Goal: Task Accomplishment & Management: Complete application form

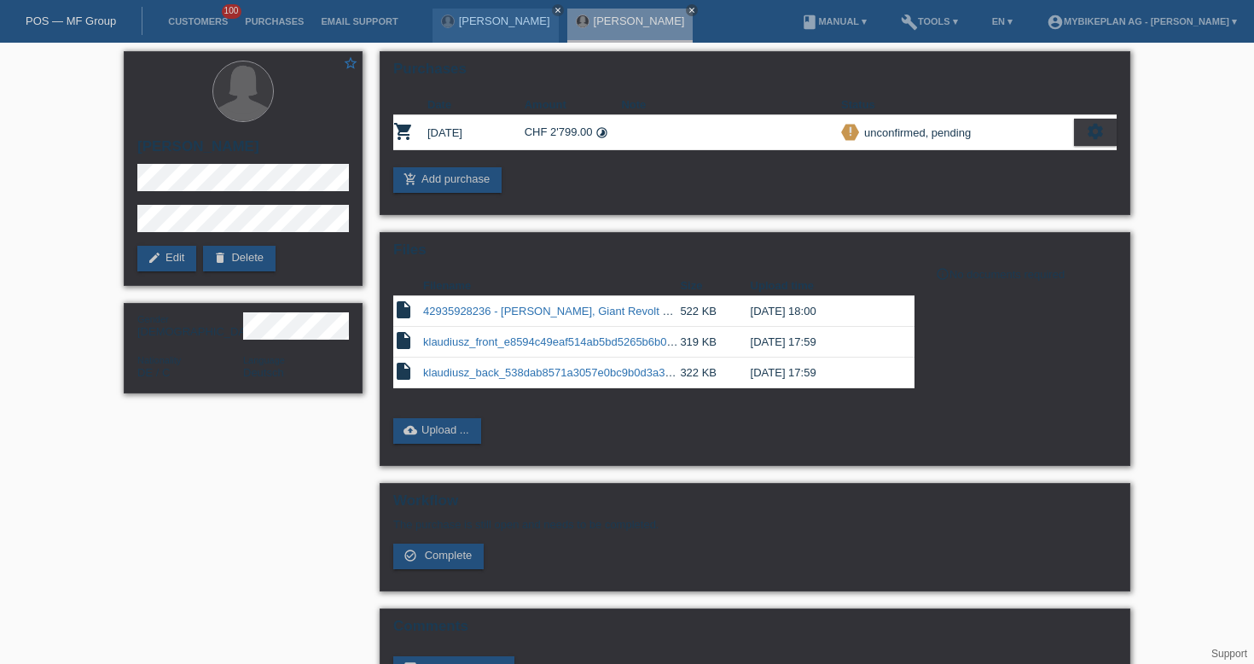
click at [1218, 202] on div "star_border Klaudia Smetek edit Edit delete Delete Gender Female Nationality DE…" at bounding box center [627, 382] width 1254 height 678
click at [53, 31] on div "POS — MF Group" at bounding box center [71, 21] width 142 height 28
click at [56, 21] on link "POS — MF Group" at bounding box center [71, 21] width 90 height 13
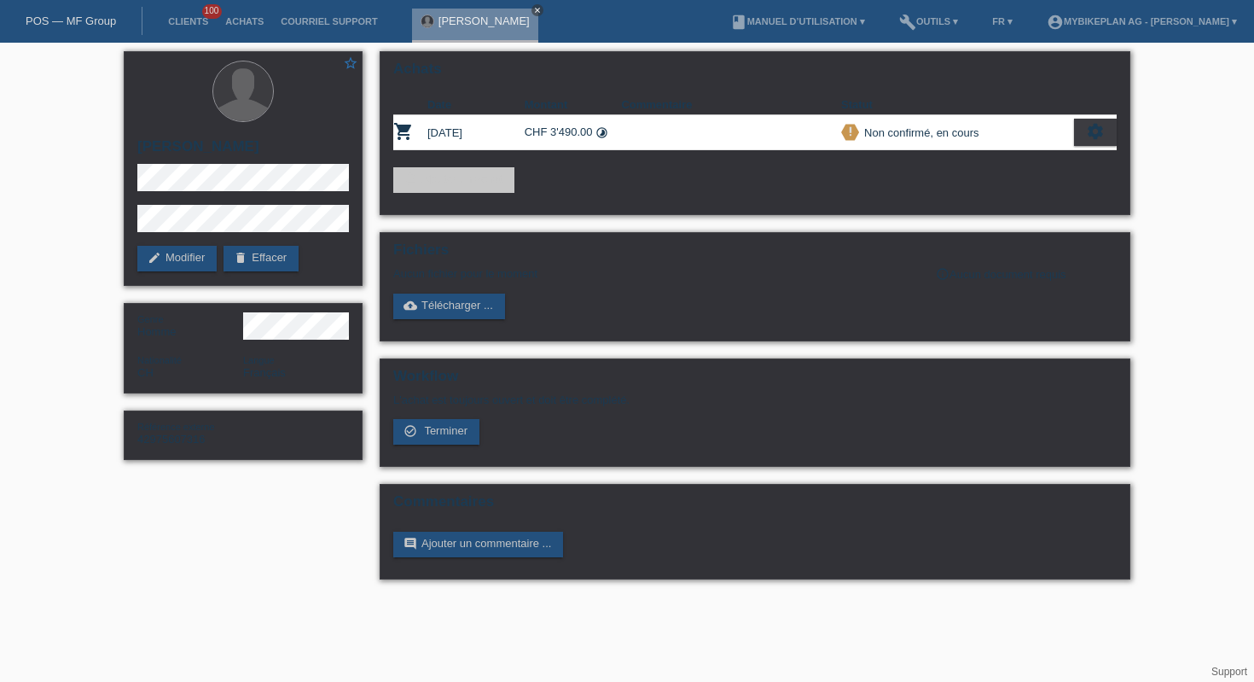
click at [533, 10] on icon "close" at bounding box center [537, 10] width 9 height 9
click at [86, 15] on link "POS — MF Group" at bounding box center [71, 21] width 90 height 13
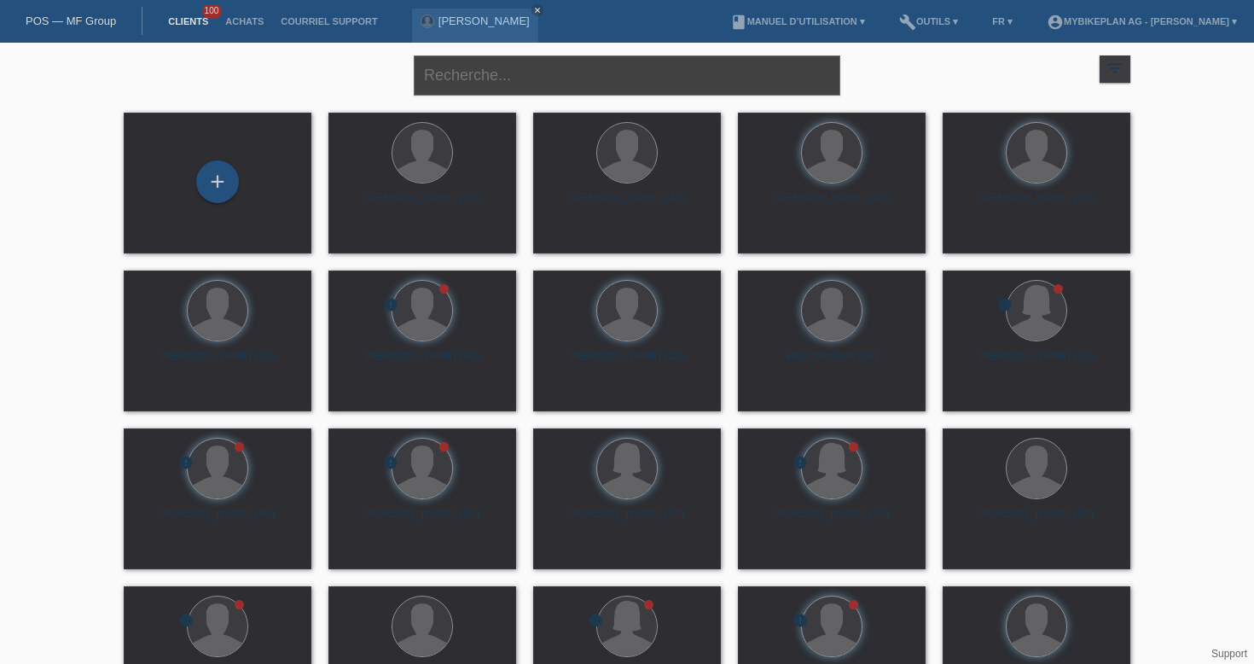
click at [502, 69] on input "text" at bounding box center [627, 75] width 427 height 40
paste input "42917011316 - Rami Al Karkafi, BMC Teammachine SLR FOUR"
click at [505, 73] on input "42917011316 - Rami Al Karkafi, BMC Teammachine SLR FOUR" at bounding box center [627, 75] width 427 height 40
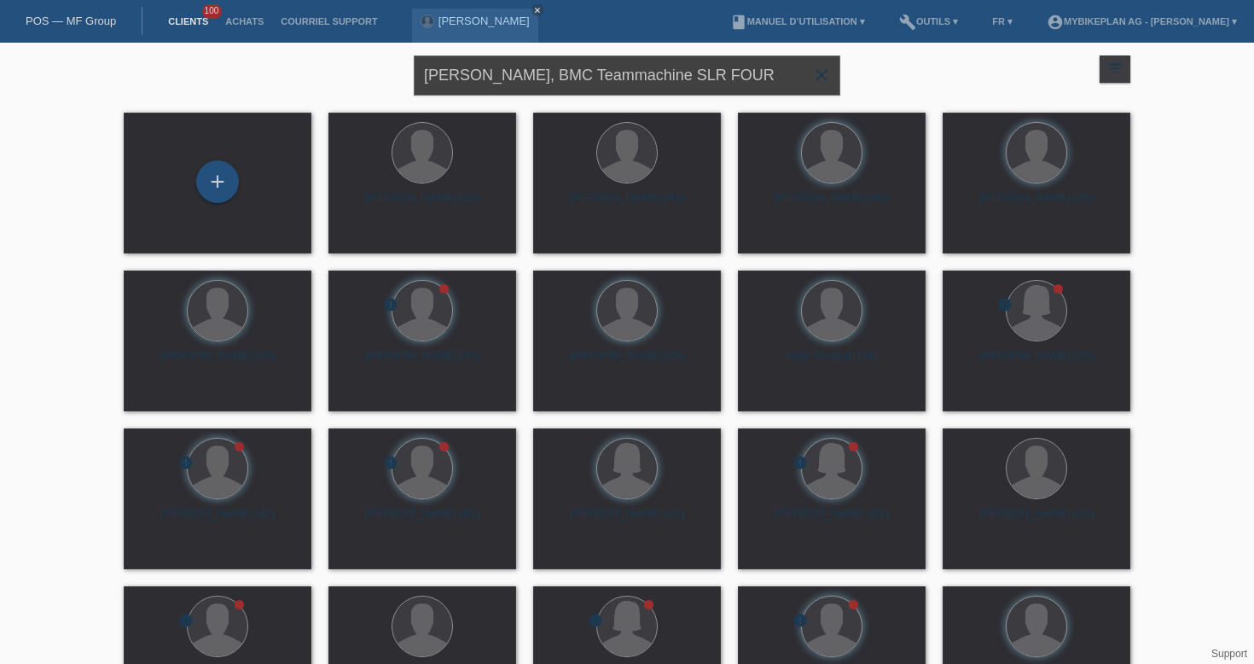
type input "Rami Al Karkafi, BMC Teammachine SLR FOUR"
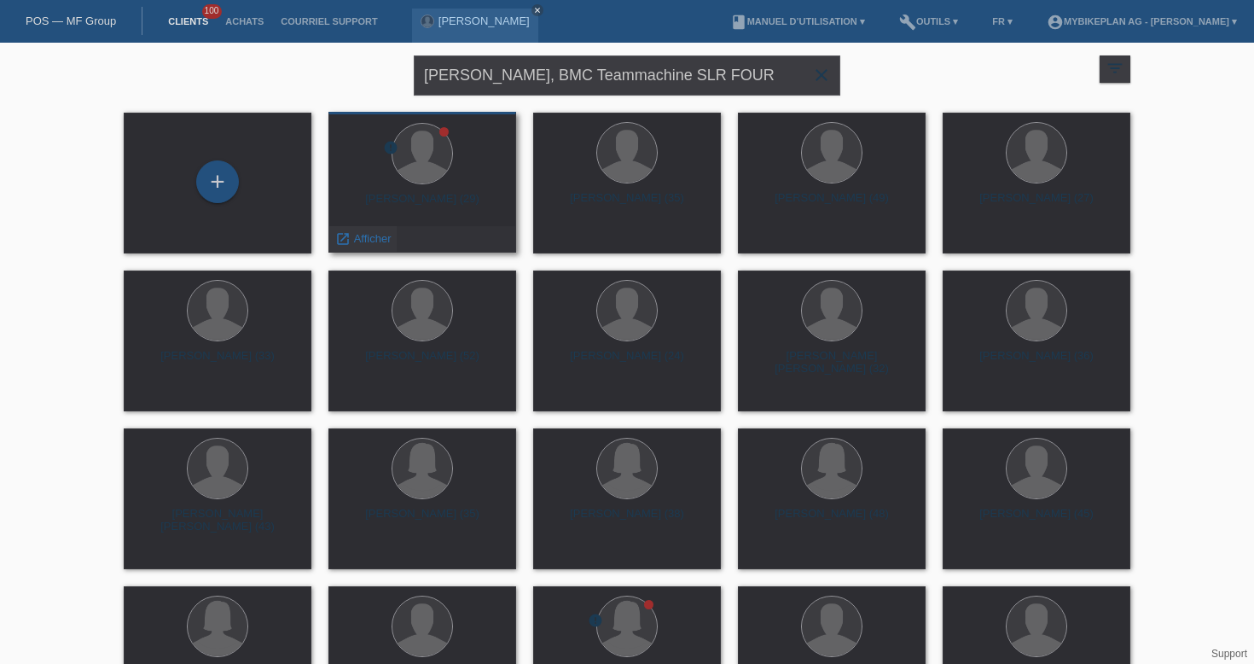
click at [369, 240] on span "Afficher" at bounding box center [373, 238] width 38 height 13
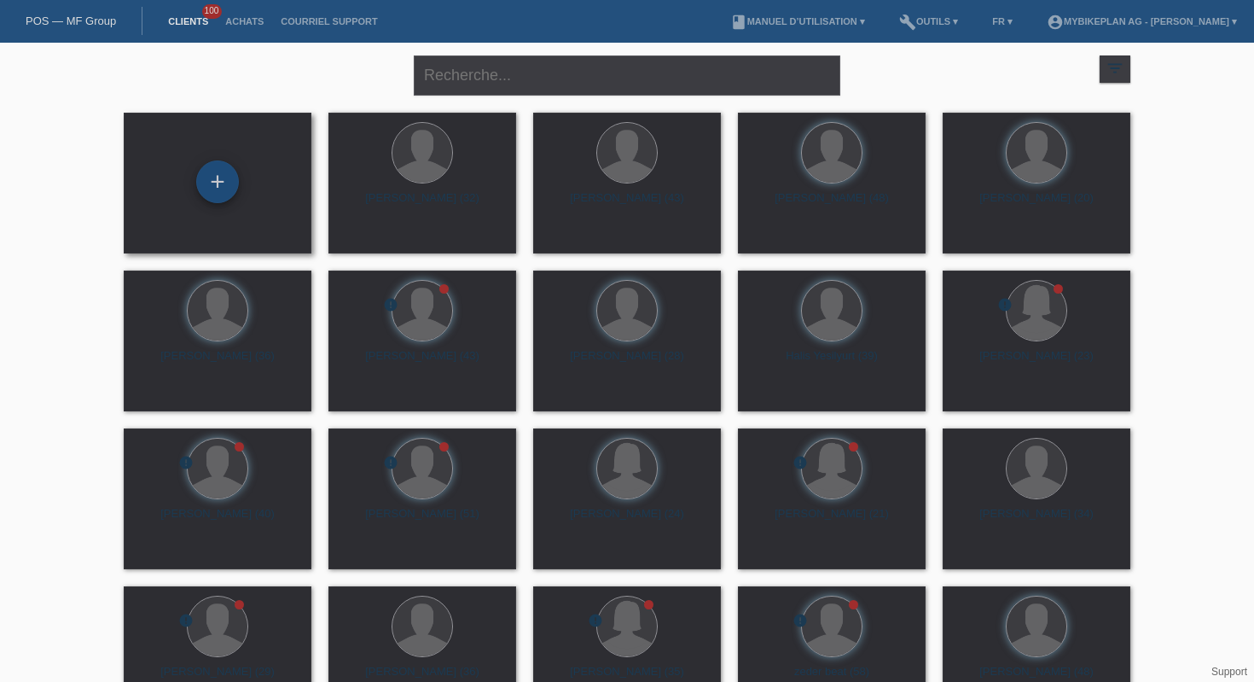
click at [229, 174] on div "+" at bounding box center [217, 181] width 43 height 43
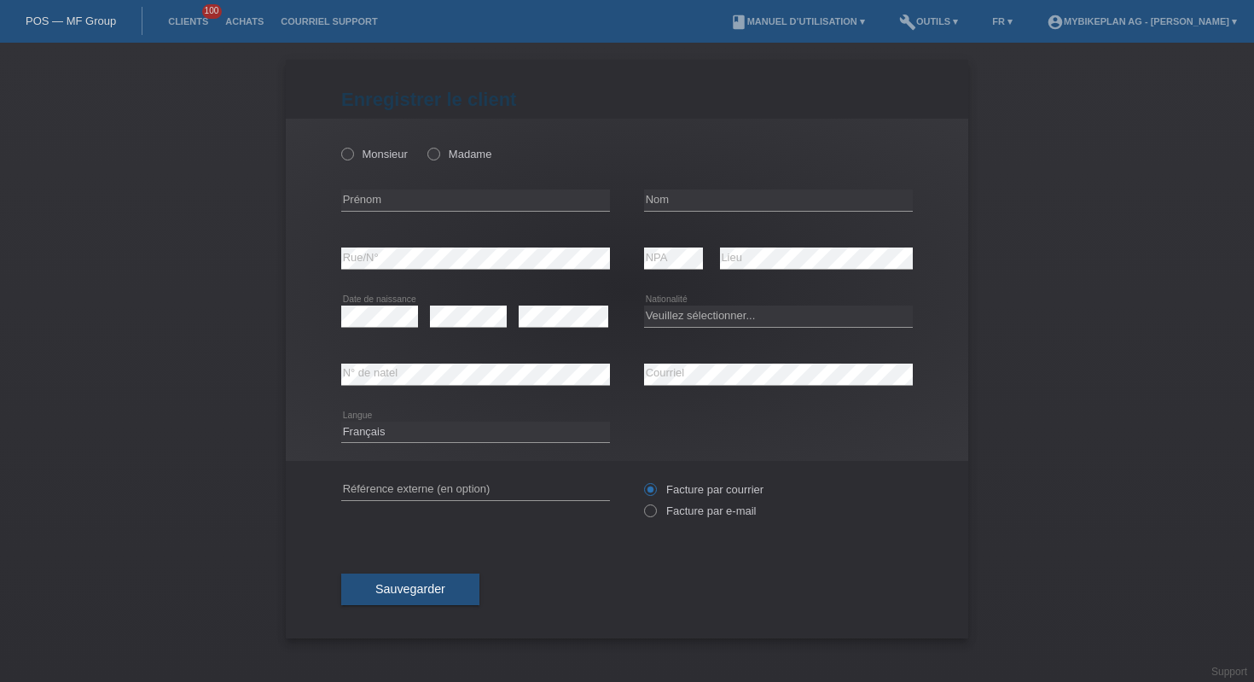
click at [728, 360] on div "error [GEOGRAPHIC_DATA]" at bounding box center [778, 374] width 269 height 58
click at [427, 203] on input "text" at bounding box center [475, 199] width 269 height 21
paste input "[PERSON_NAME]"
type input "Armin"
click at [756, 206] on input "text" at bounding box center [778, 199] width 269 height 21
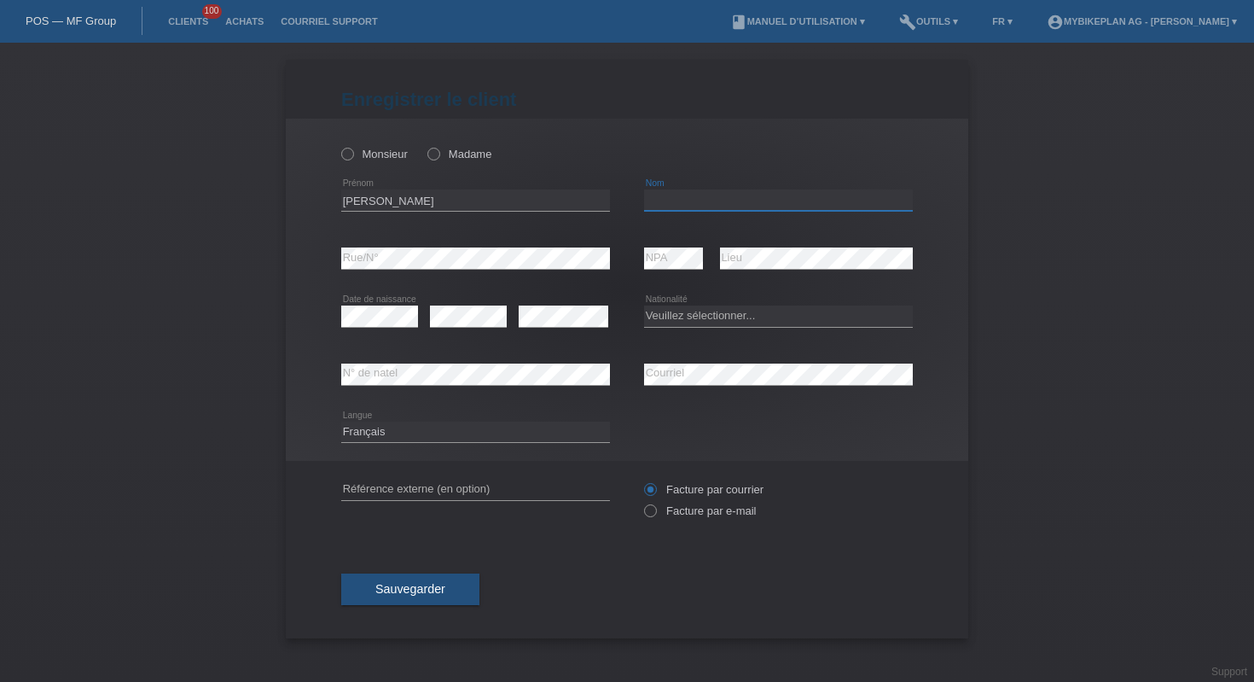
paste input "Imamovic"
type input "Imamovic"
click at [718, 311] on select "Veuillez sélectionner... Suisse Allemagne Autriche Liechtenstein ------------ A…" at bounding box center [778, 315] width 269 height 20
select select "BA"
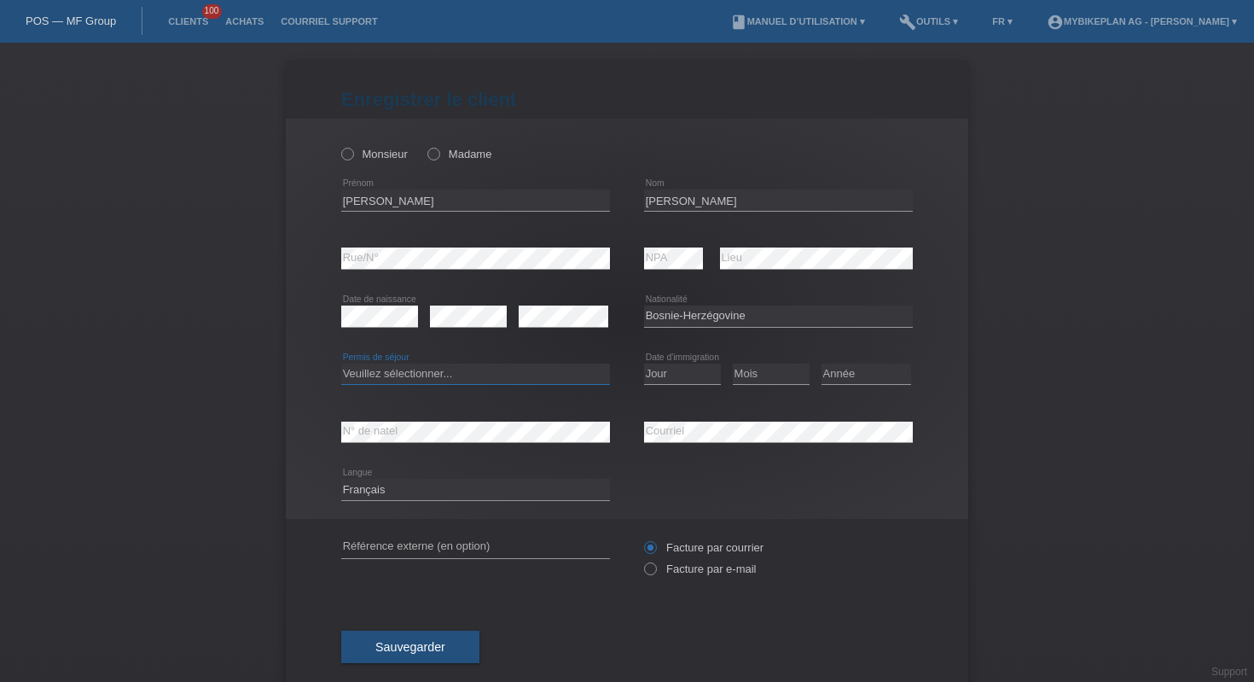
click at [444, 375] on select "Veuillez sélectionner... C B B - Statut de réfugié Autre" at bounding box center [475, 373] width 269 height 20
select select "B"
click at [702, 376] on select "Jour 01 02 03 04 05 06 07 08 09 10 11" at bounding box center [682, 373] width 77 height 20
select select "01"
click at [749, 375] on select "Mois 01 02 03 04 05 06 07 08 09 10 11" at bounding box center [771, 373] width 77 height 20
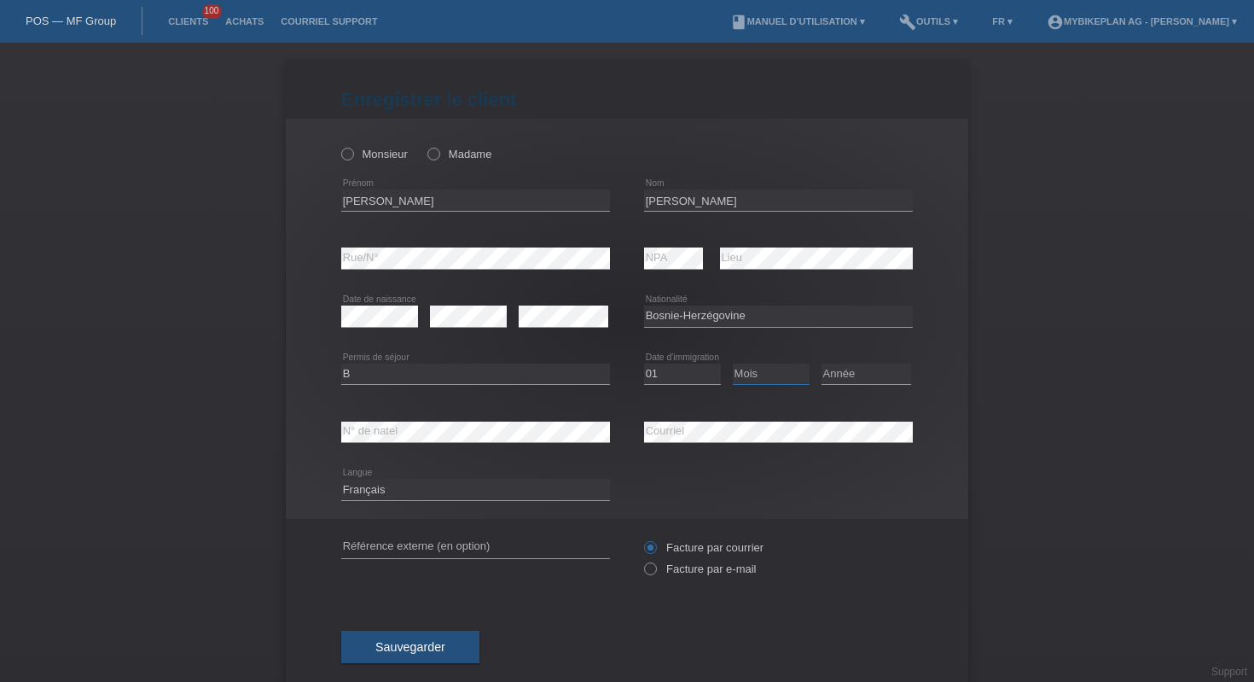
select select "11"
click at [845, 377] on select "Année 2025 2024 2023 2022 2021 2020 2019 2018 2017 2016 2015 2014 2013 2012 201…" at bounding box center [867, 373] width 90 height 20
select select "2011"
click at [479, 554] on input "text" at bounding box center [475, 547] width 269 height 21
paste input "42974987136"
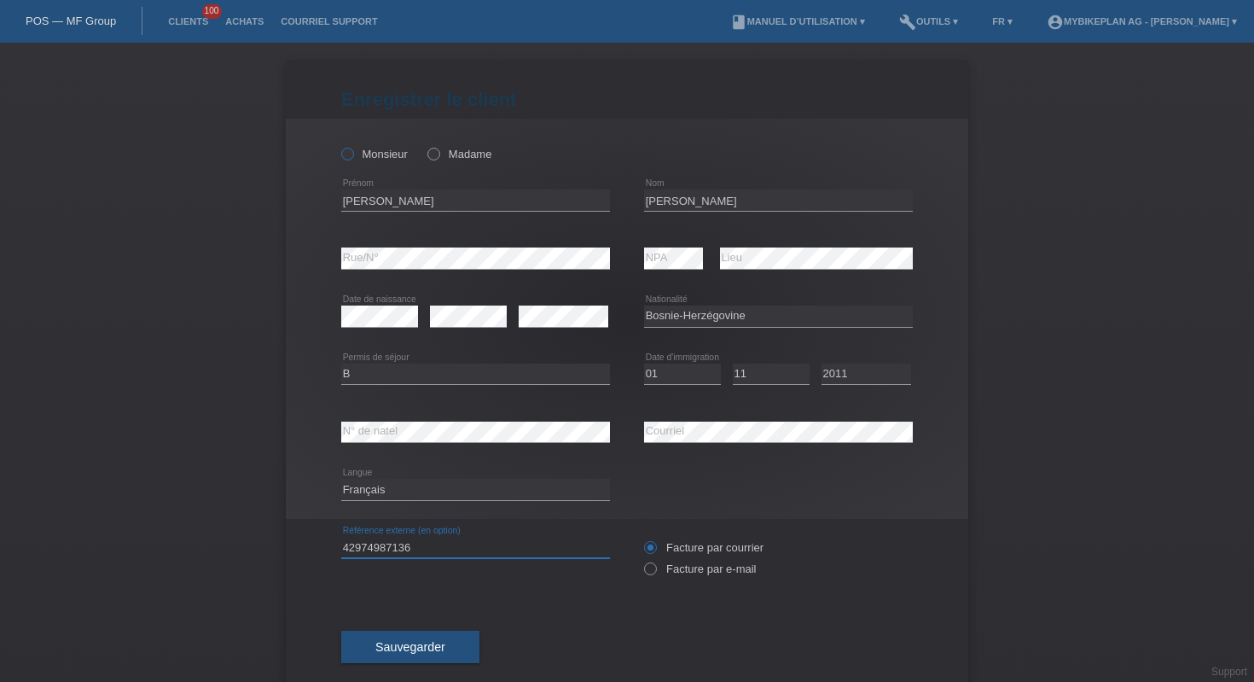
type input "42974987136"
click at [355, 157] on label "Monsieur" at bounding box center [374, 154] width 67 height 13
click at [352, 157] on input "Monsieur" at bounding box center [346, 153] width 11 height 11
radio input "true"
click at [660, 571] on label "Facture par e-mail" at bounding box center [700, 568] width 112 height 13
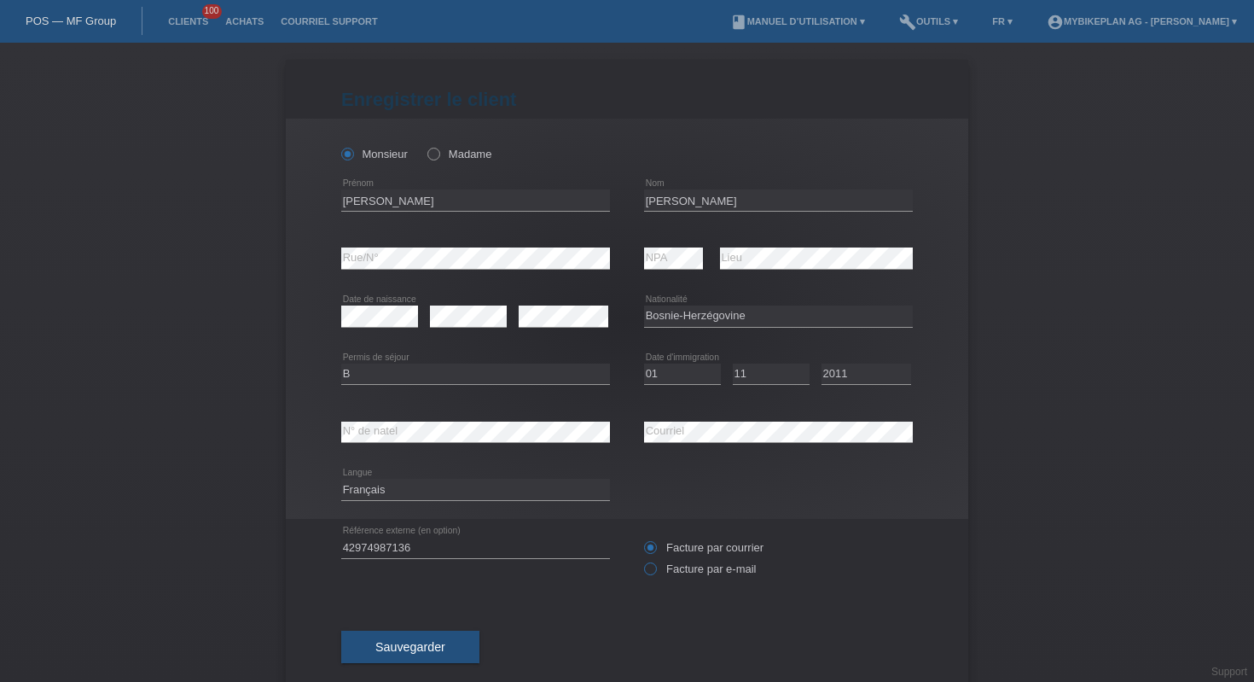
click at [655, 571] on input "Facture par e-mail" at bounding box center [649, 572] width 11 height 21
radio input "true"
click at [424, 642] on span "Sauvegarder" at bounding box center [410, 647] width 70 height 14
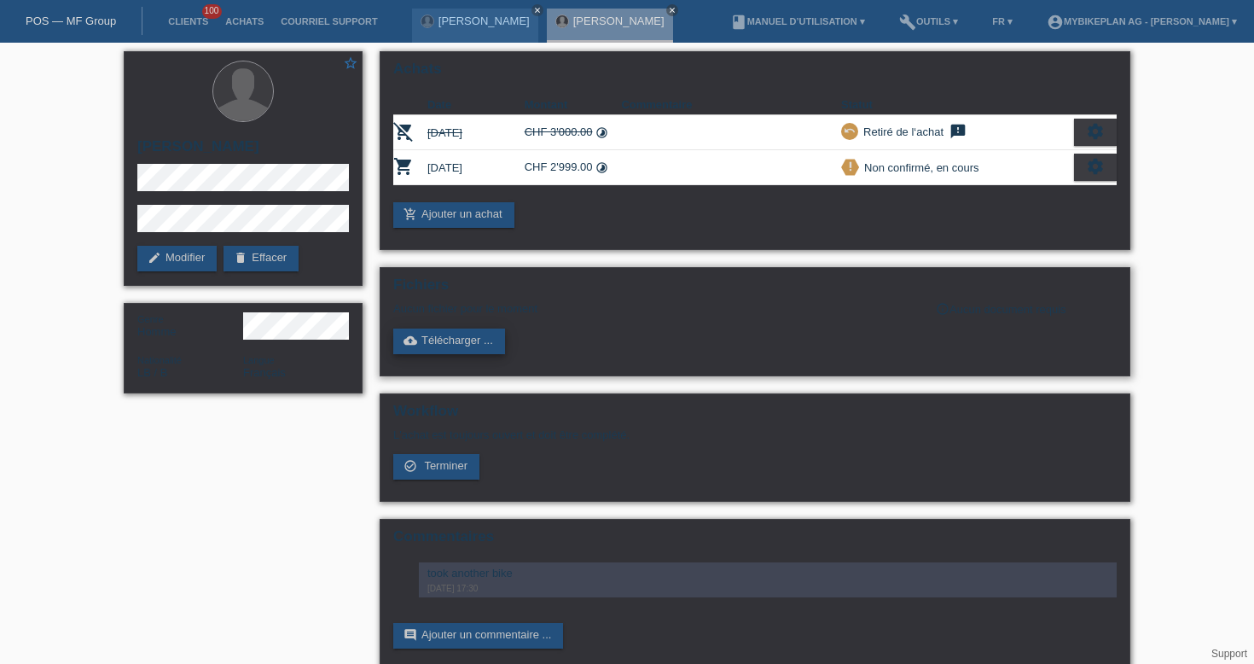
click at [429, 339] on link "cloud_upload Télécharger ..." at bounding box center [449, 341] width 112 height 26
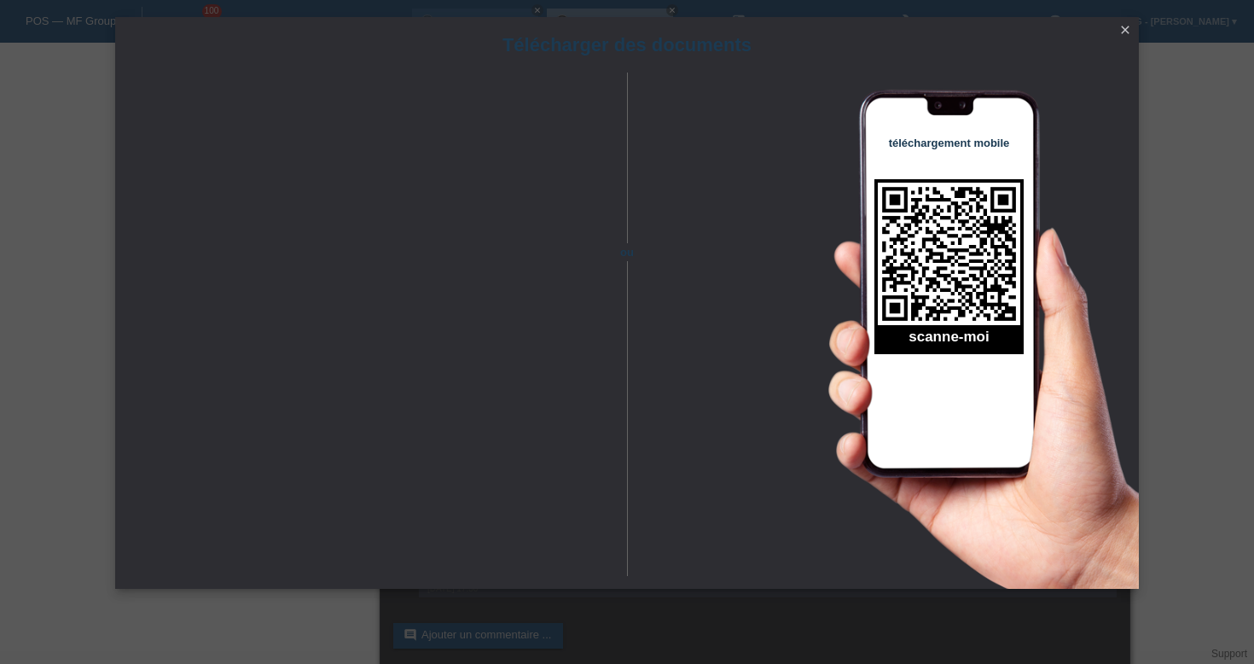
click at [1127, 28] on icon "close" at bounding box center [1125, 30] width 14 height 14
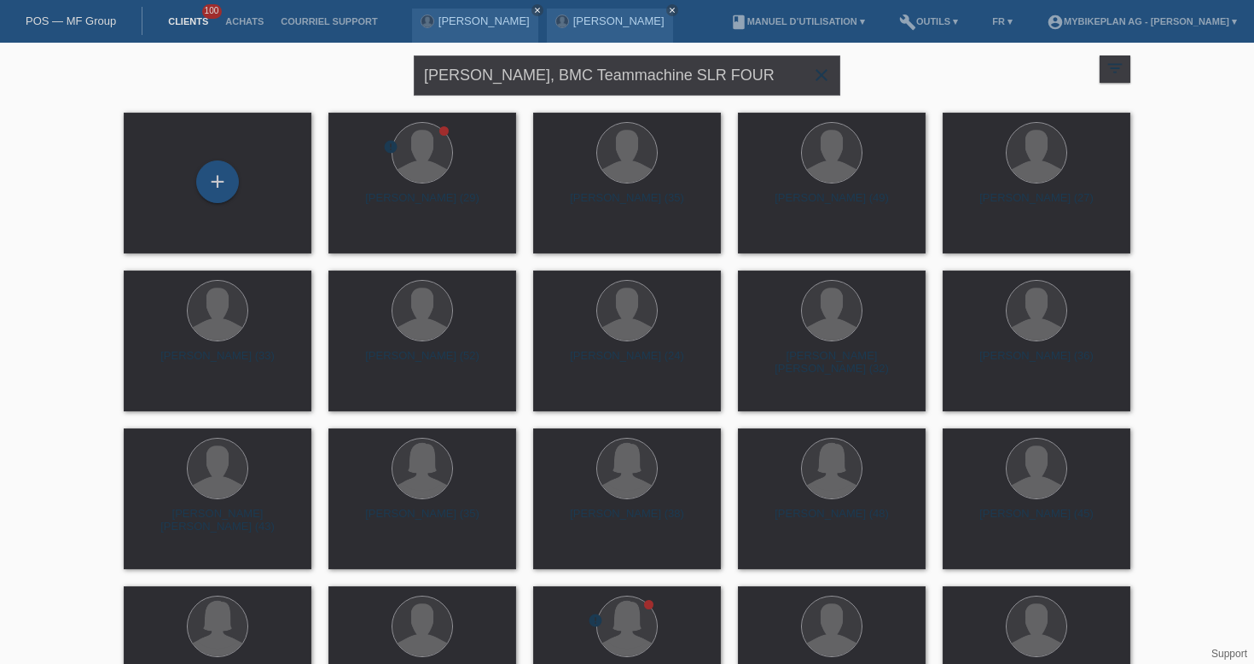
click at [822, 75] on icon "close" at bounding box center [821, 75] width 20 height 20
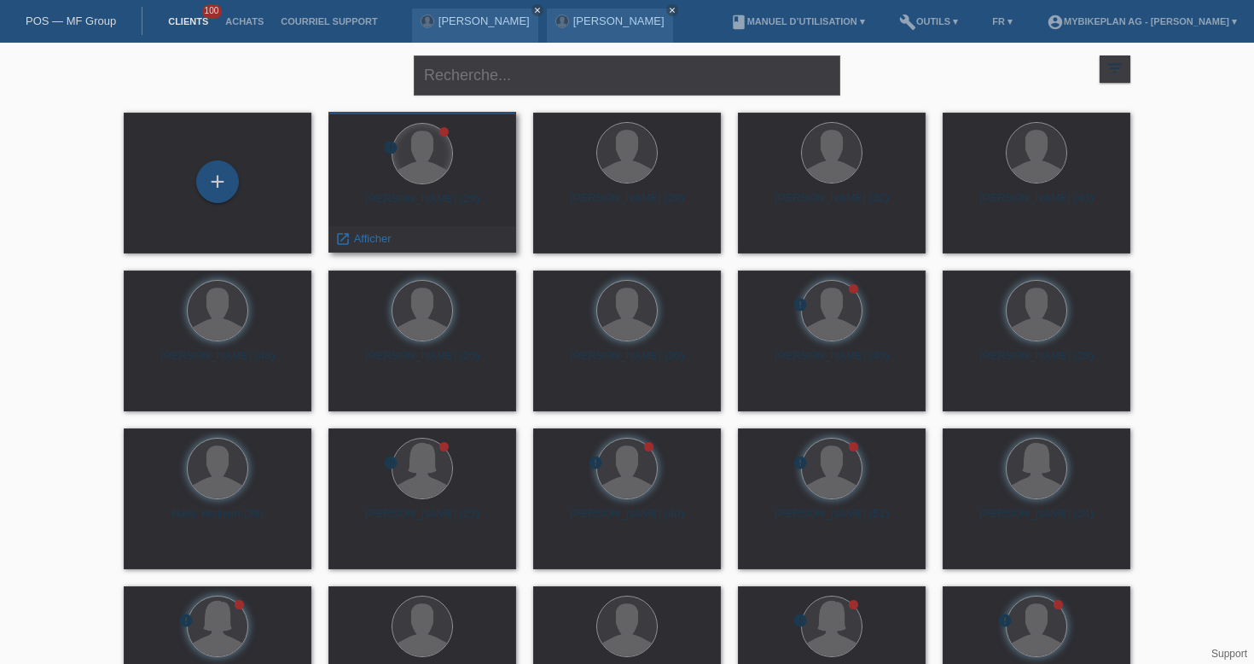
click at [399, 171] on div at bounding box center [422, 154] width 60 height 60
click at [351, 236] on link "launch Afficher" at bounding box center [362, 238] width 55 height 13
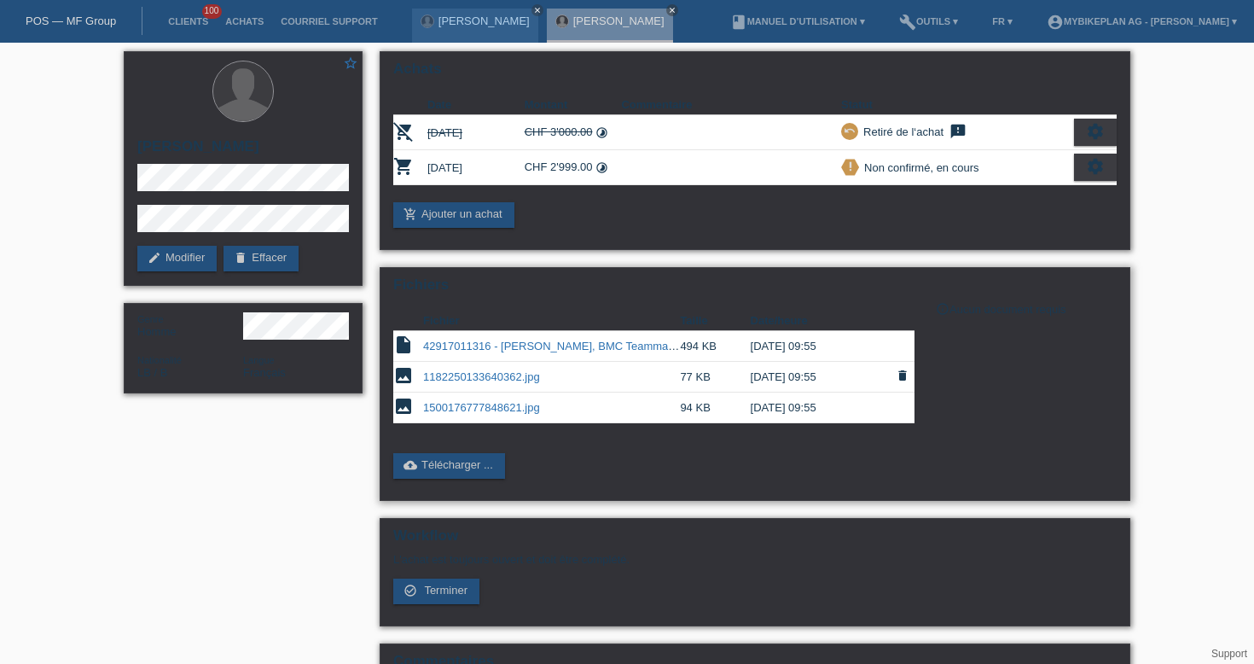
click at [479, 380] on link "1182250133640362.jpg" at bounding box center [481, 376] width 117 height 13
click at [493, 420] on td "1500176777848621.jpg" at bounding box center [551, 407] width 257 height 31
click at [492, 411] on link "1500176777848621.jpg" at bounding box center [481, 407] width 117 height 13
click at [533, 10] on icon "close" at bounding box center [537, 10] width 9 height 9
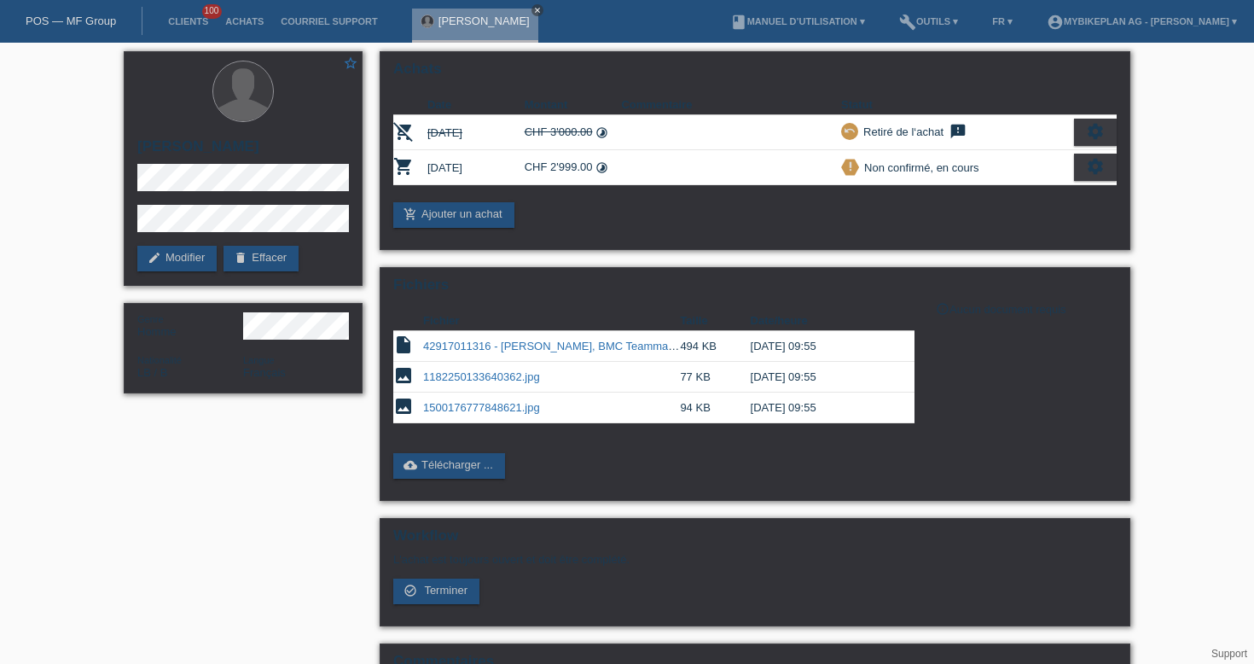
click at [533, 8] on icon "close" at bounding box center [537, 10] width 9 height 9
click at [102, 20] on link "POS — MF Group" at bounding box center [71, 21] width 90 height 13
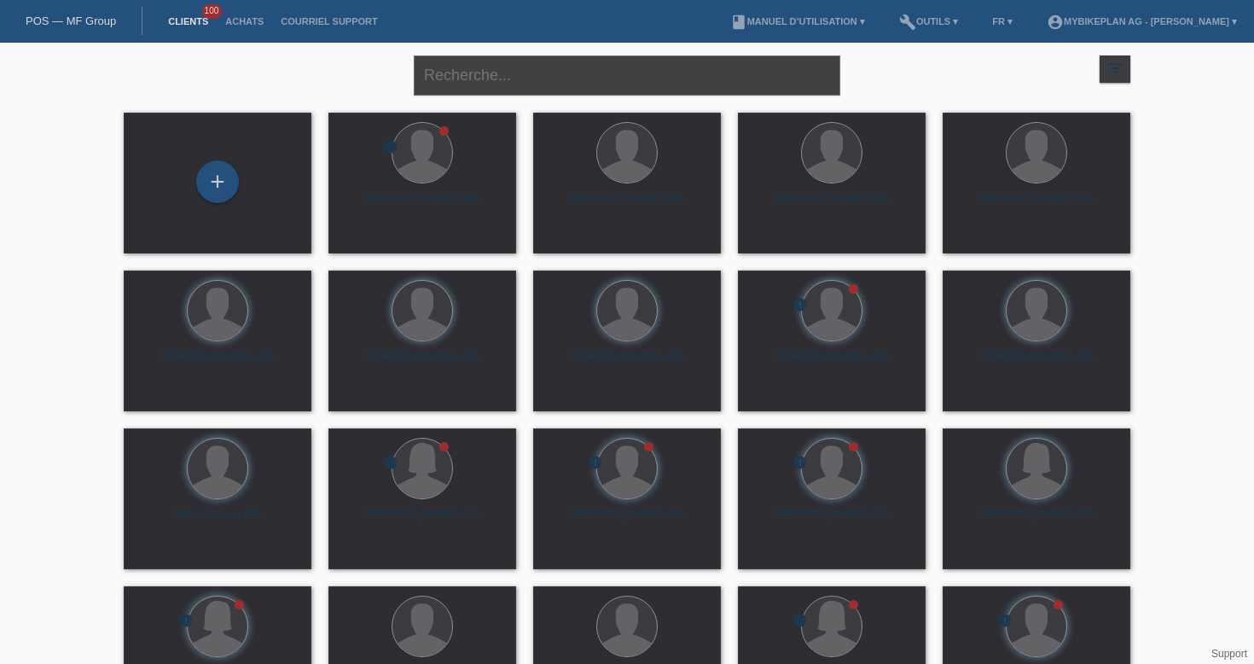
click at [530, 72] on input "text" at bounding box center [627, 75] width 427 height 40
paste input "Jessica Lanz"
type input "Jessica Lanz"
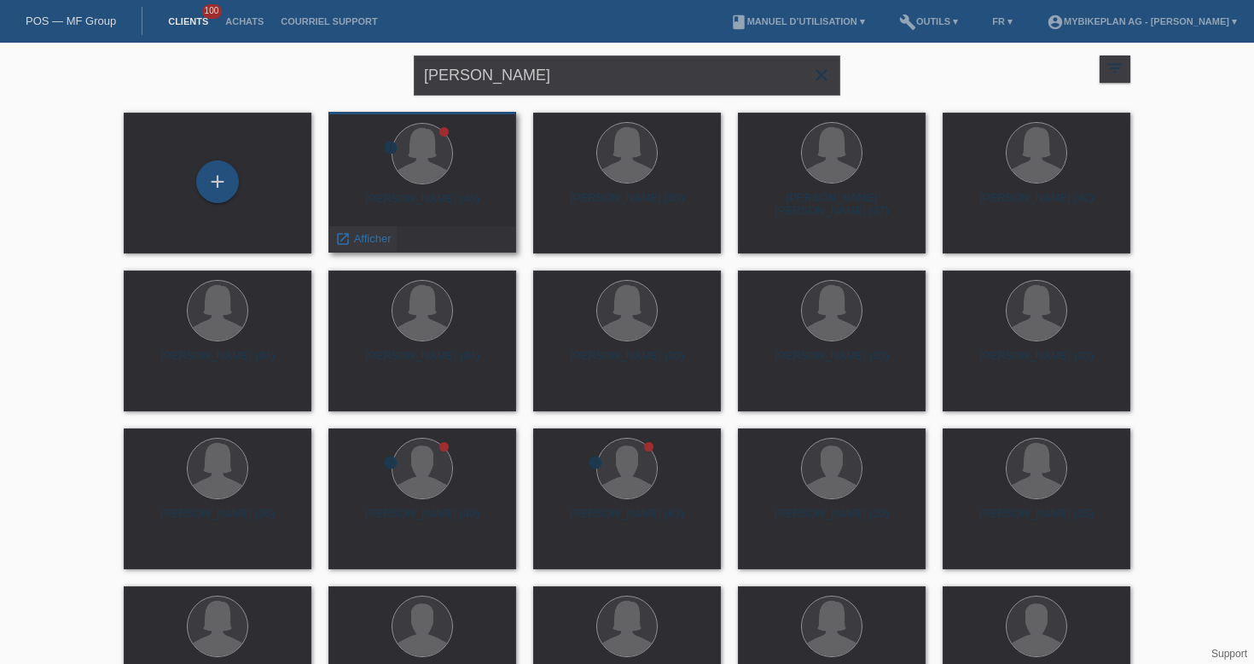
click at [363, 236] on span "Afficher" at bounding box center [373, 238] width 38 height 13
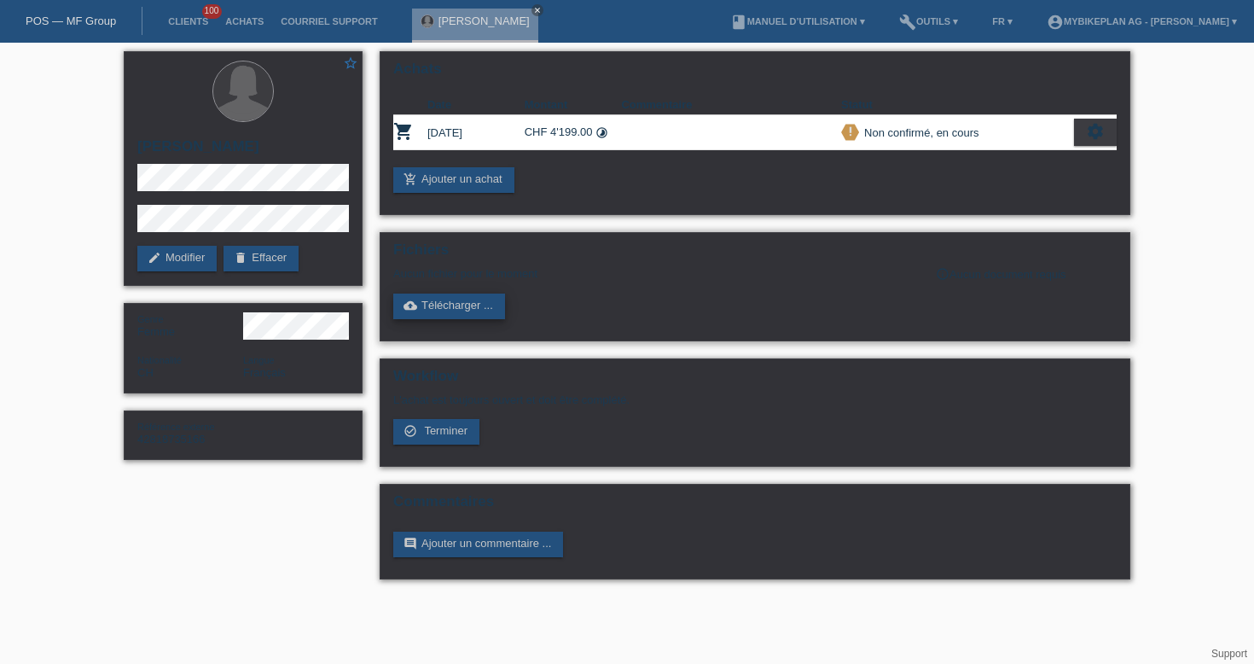
click at [453, 307] on link "cloud_upload Télécharger ..." at bounding box center [449, 306] width 112 height 26
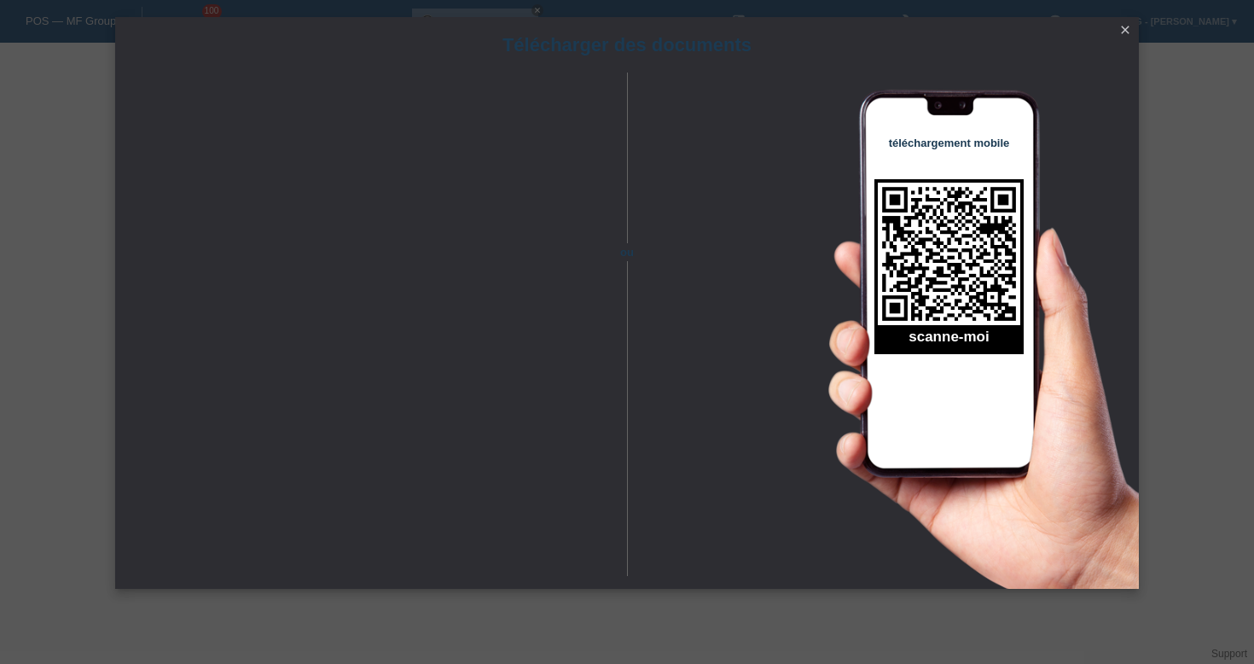
click at [1120, 31] on icon "close" at bounding box center [1125, 30] width 14 height 14
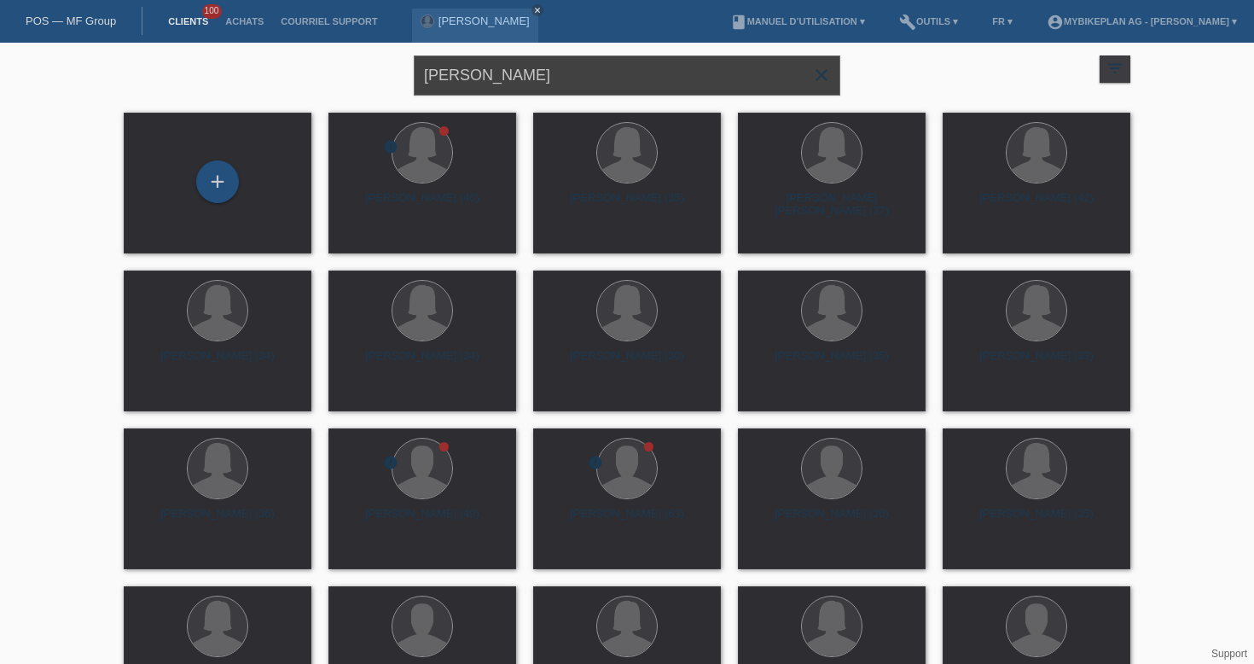
click at [589, 92] on input "[PERSON_NAME]" at bounding box center [627, 75] width 427 height 40
paste input "42971546757 - Luis Carlos De Sousa , Specialized Turbo Levo Comp Alloy (2025)"
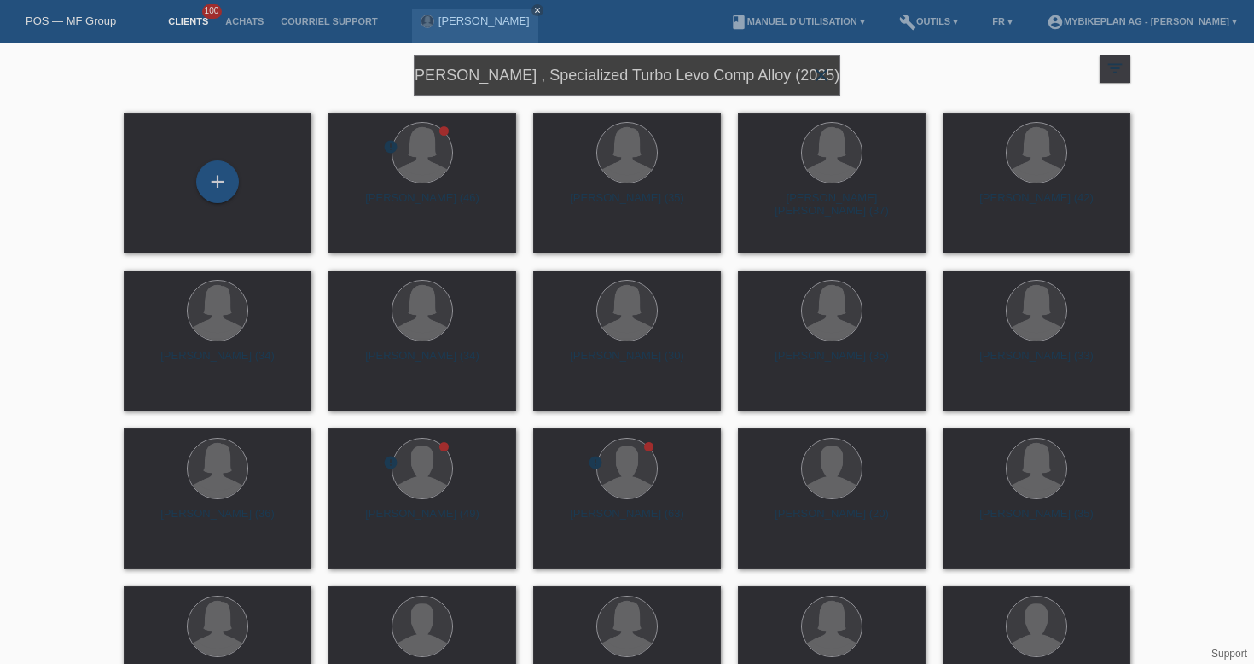
type input "42971546757 - Luis Carlos De Sousa , Specialized Turbo Levo Comp Alloy (2025)"
click at [444, 197] on div "Luis Carlos De Sousa (40)" at bounding box center [422, 205] width 160 height 27
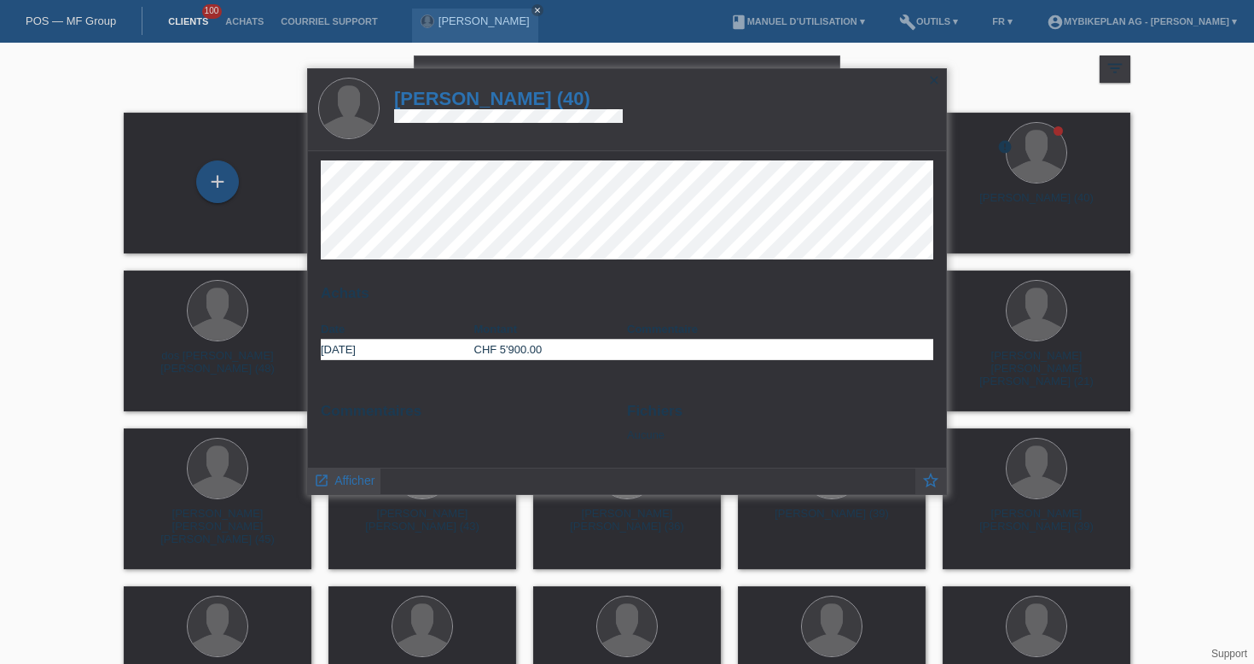
click at [358, 471] on link "launch Afficher" at bounding box center [344, 478] width 61 height 21
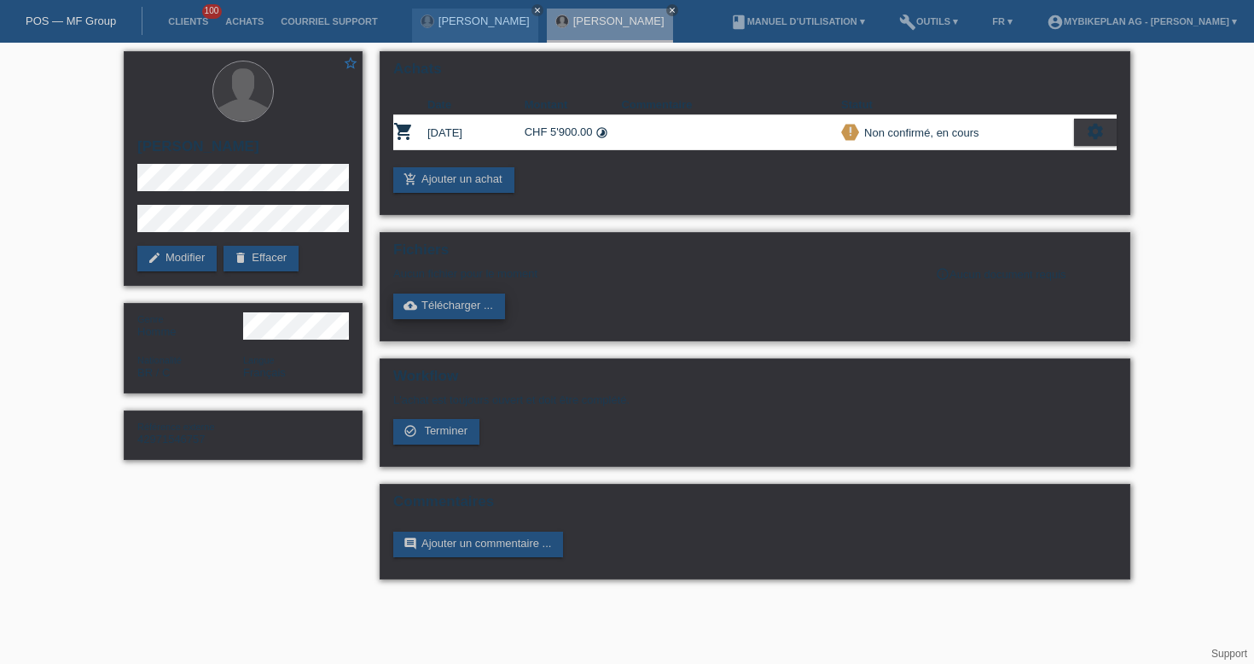
click at [452, 308] on link "cloud_upload Télécharger ..." at bounding box center [449, 306] width 112 height 26
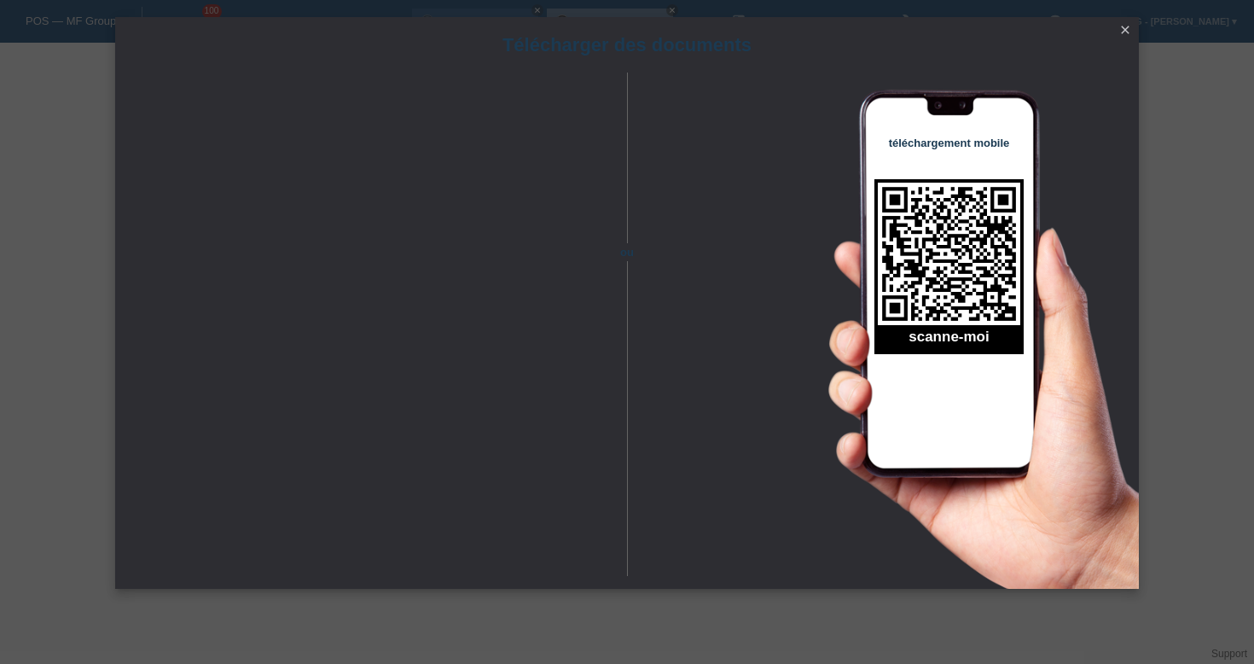
click at [1126, 29] on icon "close" at bounding box center [1125, 30] width 14 height 14
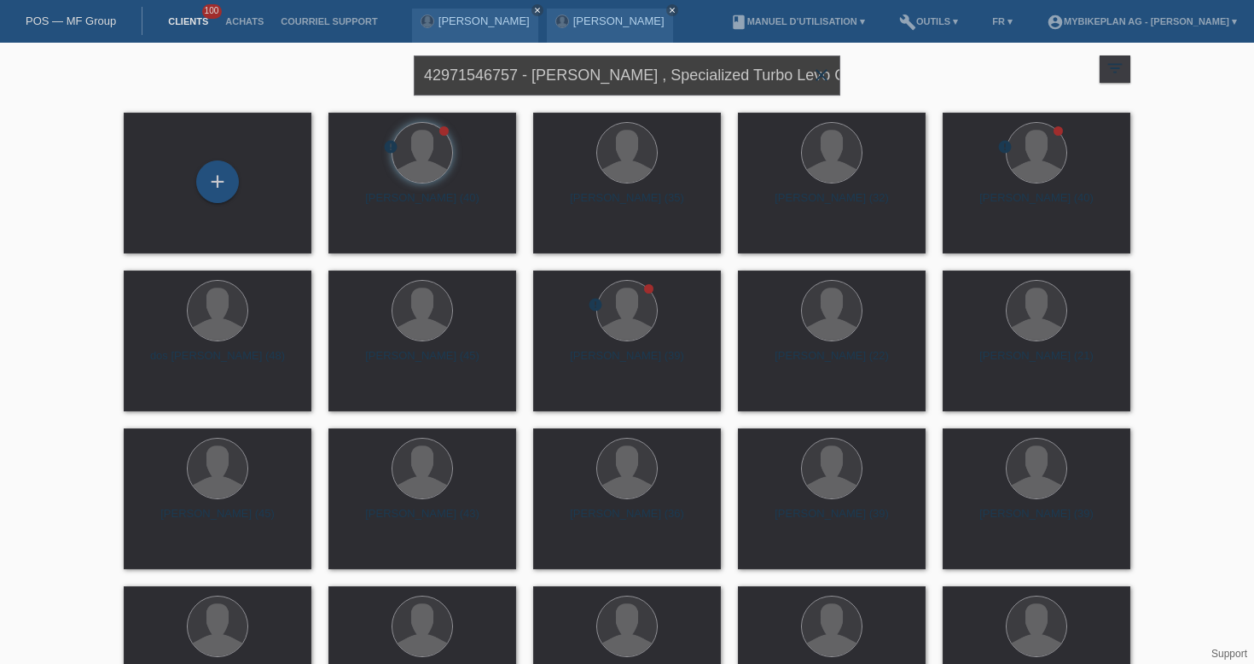
click at [601, 72] on input "42971546757 - Luis Carlos De Sousa , Specialized Turbo Levo Comp Alloy (2025)" at bounding box center [627, 75] width 427 height 40
paste input "39761160 - Beat Zeder, Raymon Tourray Ultimate"
type input "42939761160 - Beat Zeder, Raymon Tourray Ultimate"
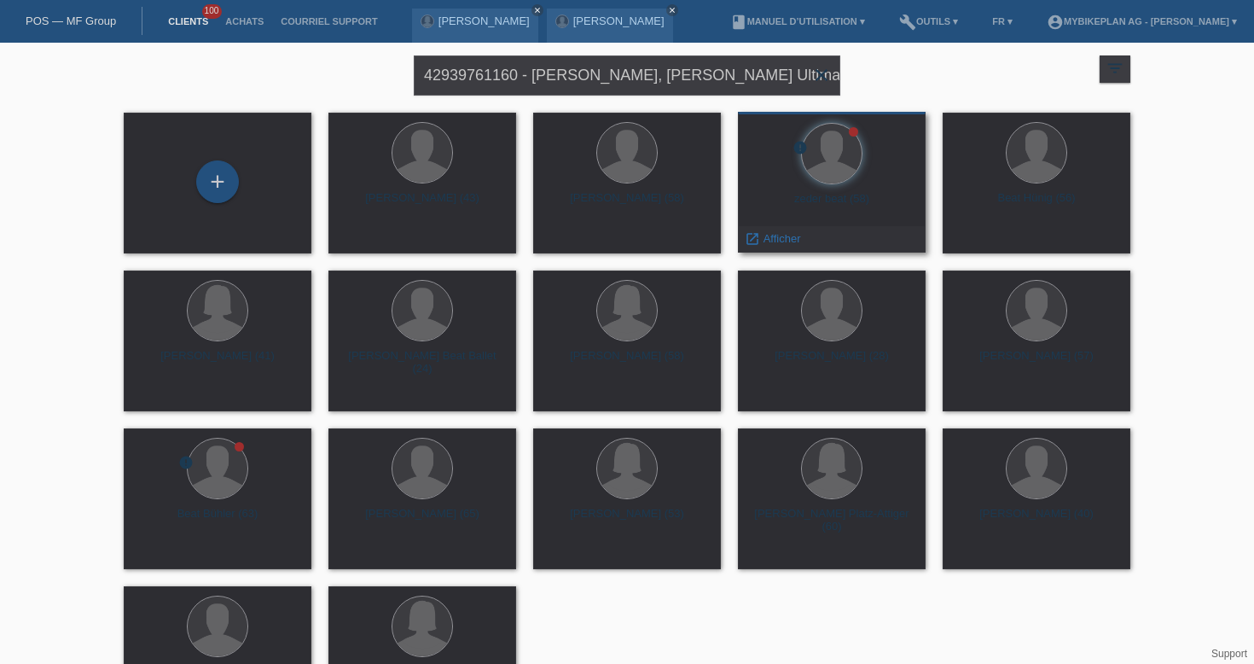
click at [807, 204] on div "zeder beat (58)" at bounding box center [832, 205] width 160 height 27
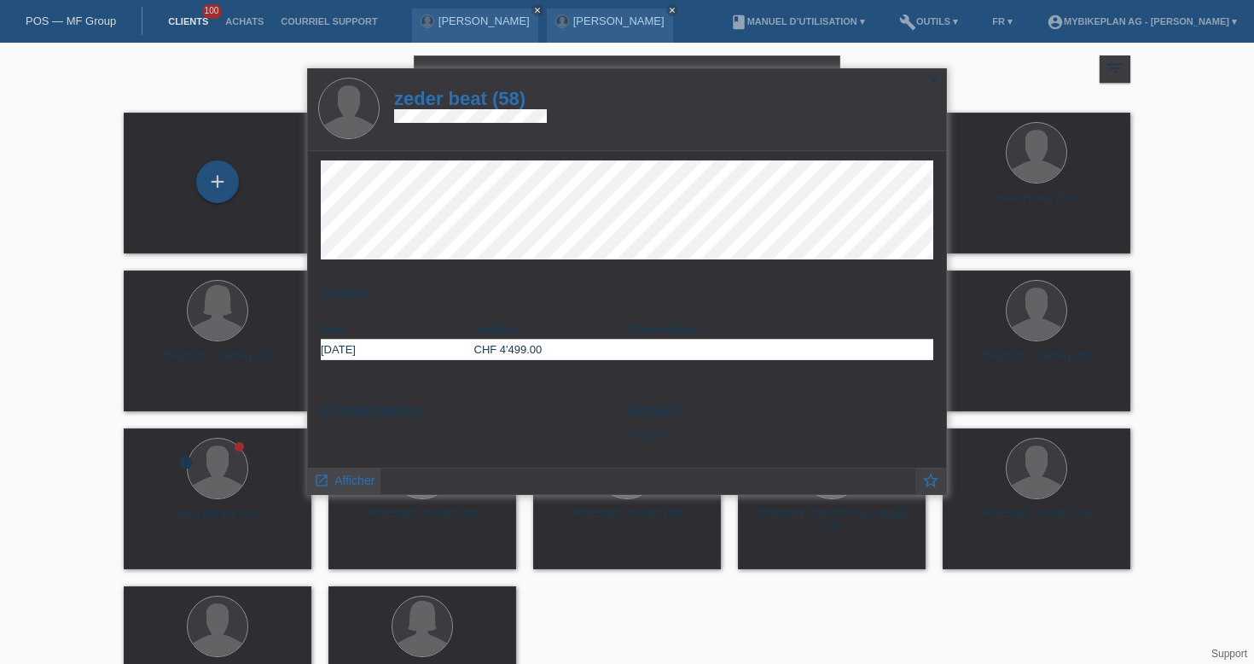
click at [342, 479] on span "Afficher" at bounding box center [354, 480] width 40 height 14
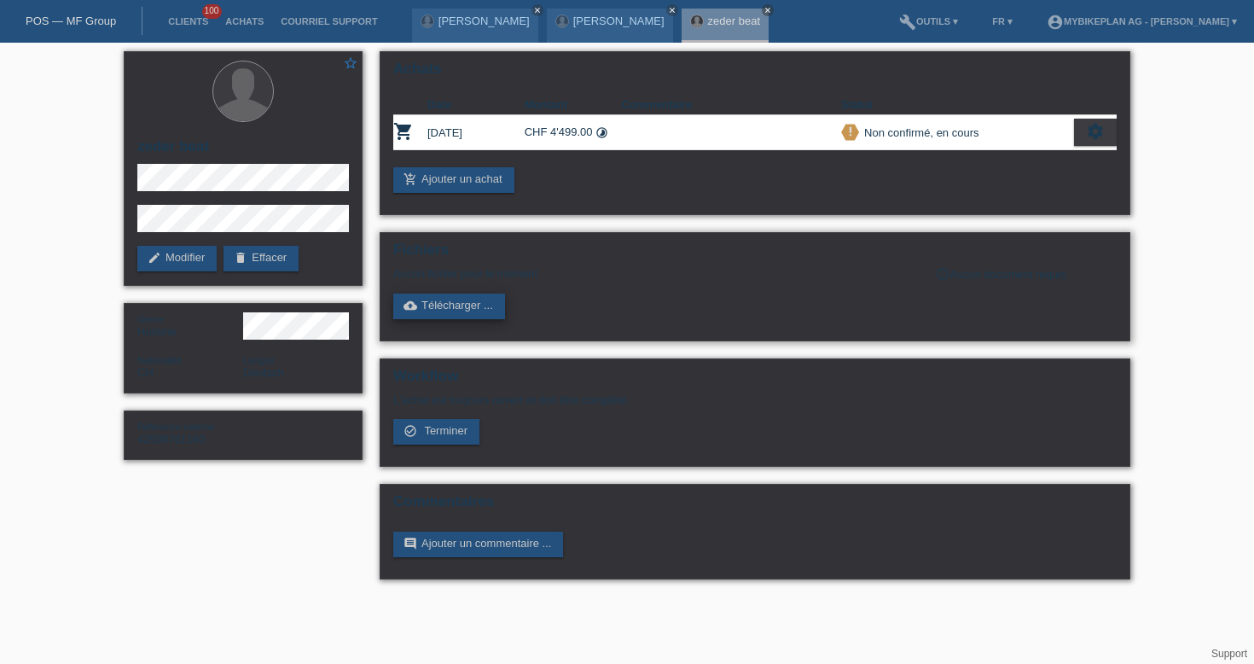
click at [428, 311] on link "cloud_upload Télécharger ..." at bounding box center [449, 306] width 112 height 26
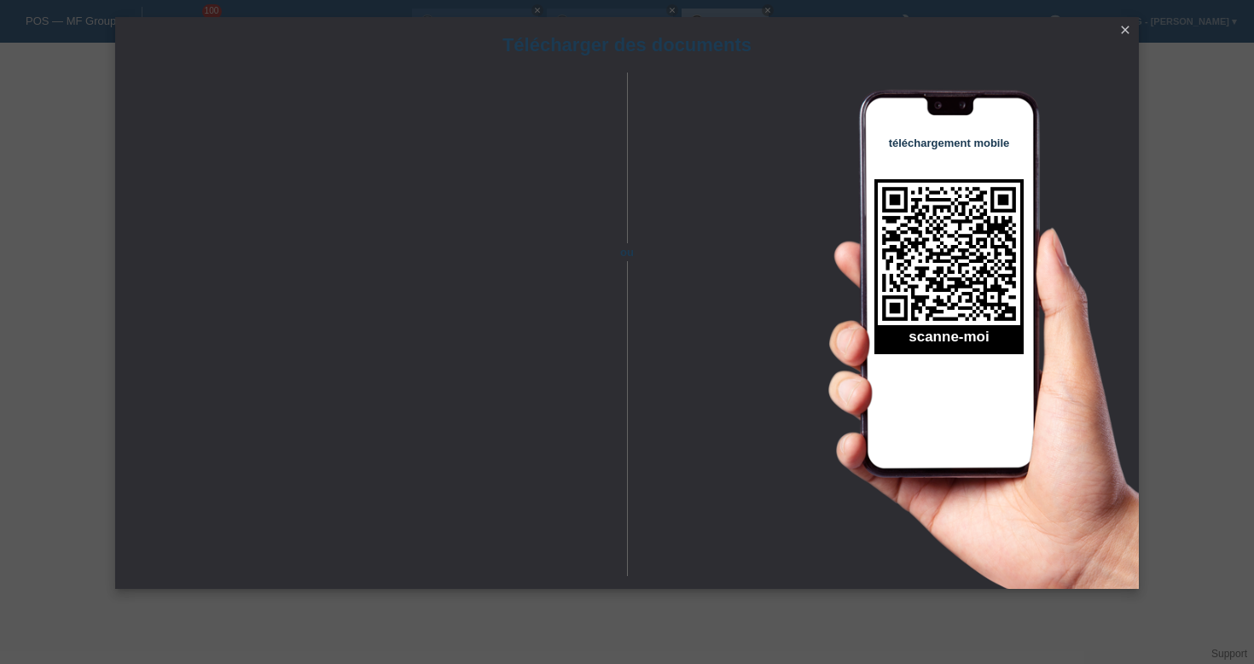
click at [1122, 32] on icon "close" at bounding box center [1125, 30] width 14 height 14
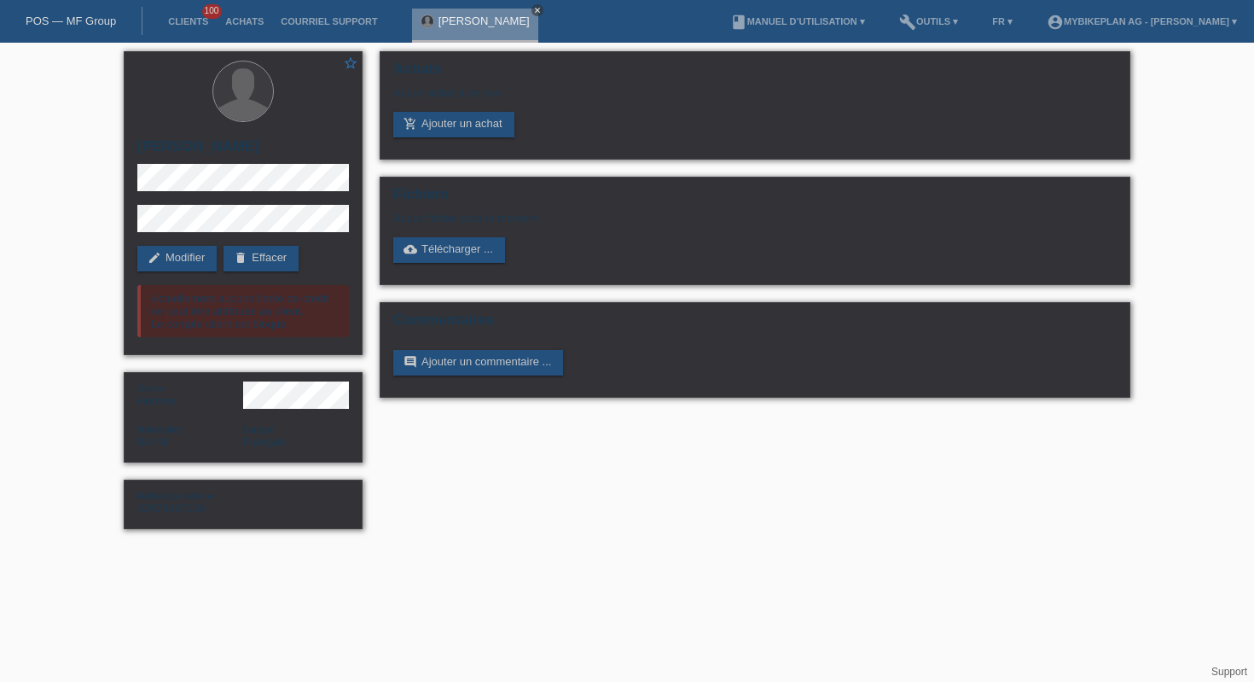
click at [533, 8] on icon "close" at bounding box center [537, 10] width 9 height 9
click at [60, 19] on link "POS — MF Group" at bounding box center [71, 21] width 90 height 13
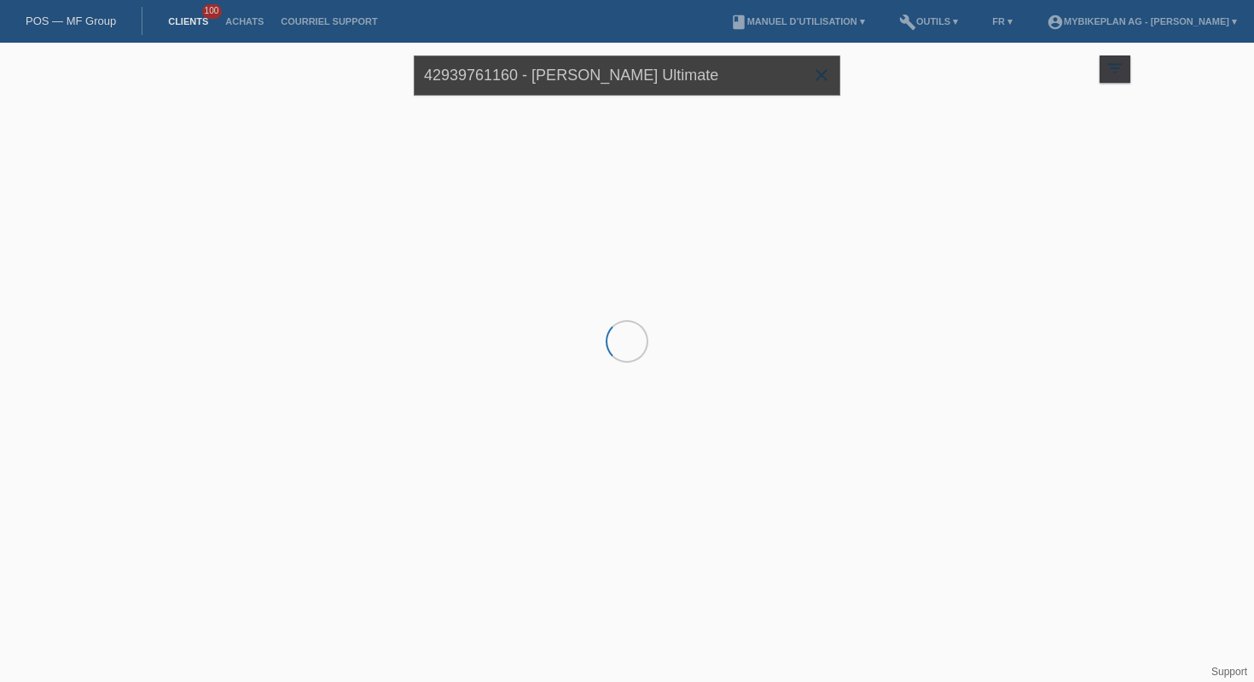
click at [528, 65] on input "42939761160 - Beat Zeder, Raymon Tourray Ultimate" at bounding box center [627, 75] width 427 height 40
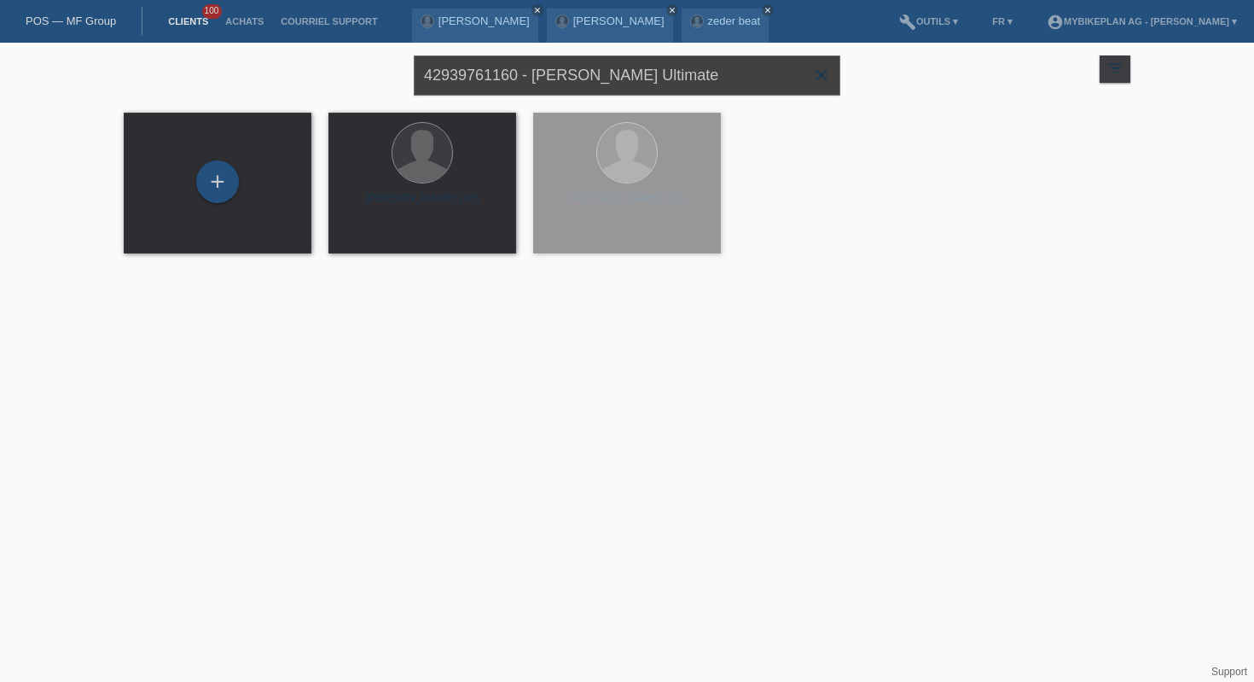
click at [528, 65] on input "42939761160 - Beat Zeder, Raymon Tourray Ultimate" at bounding box center [627, 75] width 427 height 40
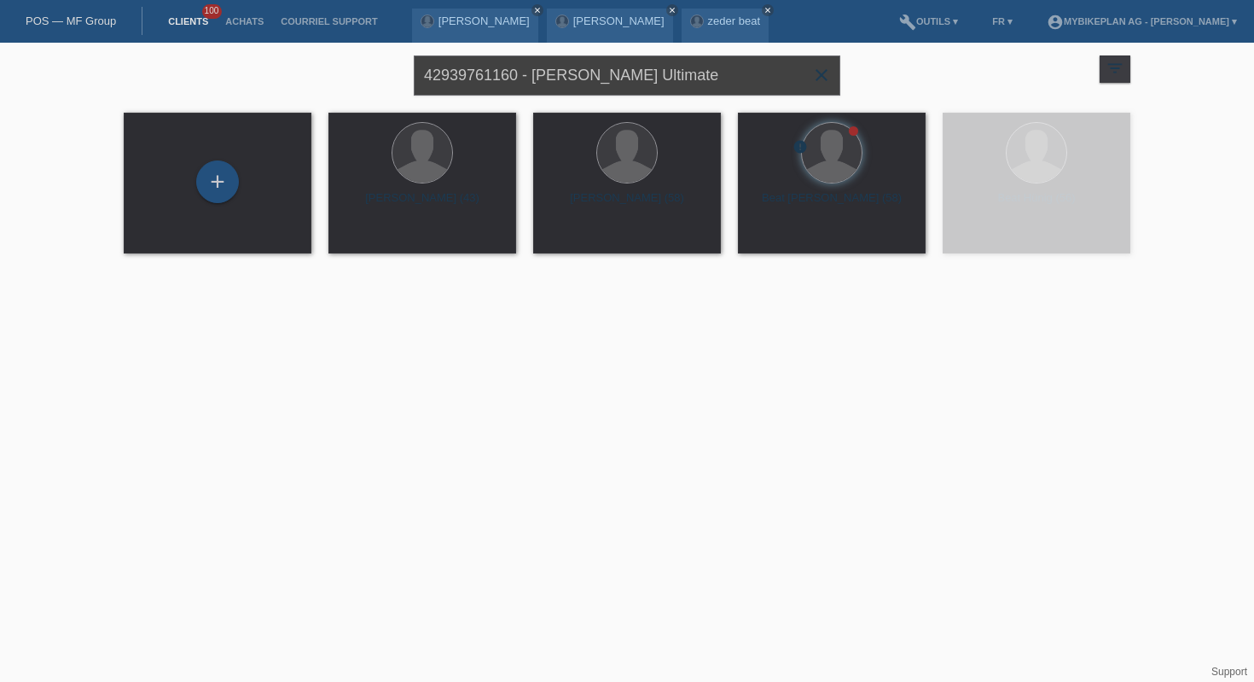
click at [528, 65] on input "42939761160 - Beat Zeder, Raymon Tourray Ultimate" at bounding box center [627, 75] width 427 height 40
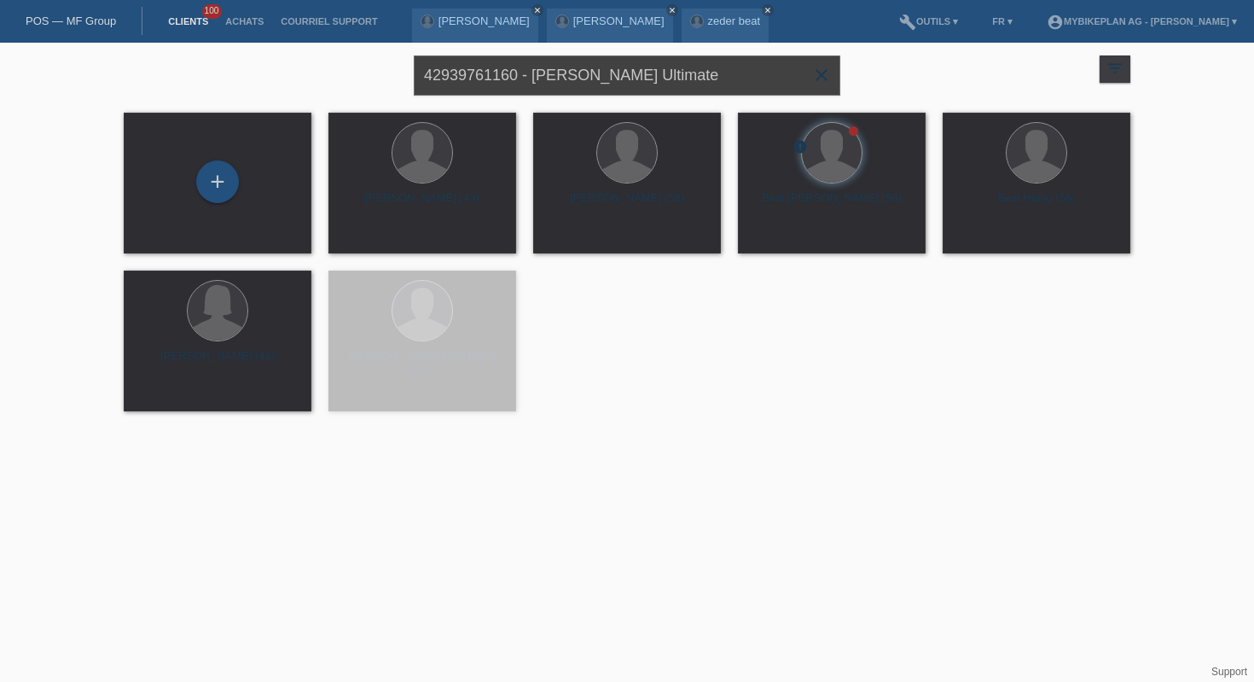
click at [528, 65] on input "42939761160 - Beat Zeder, Raymon Tourray Ultimate" at bounding box center [627, 75] width 427 height 40
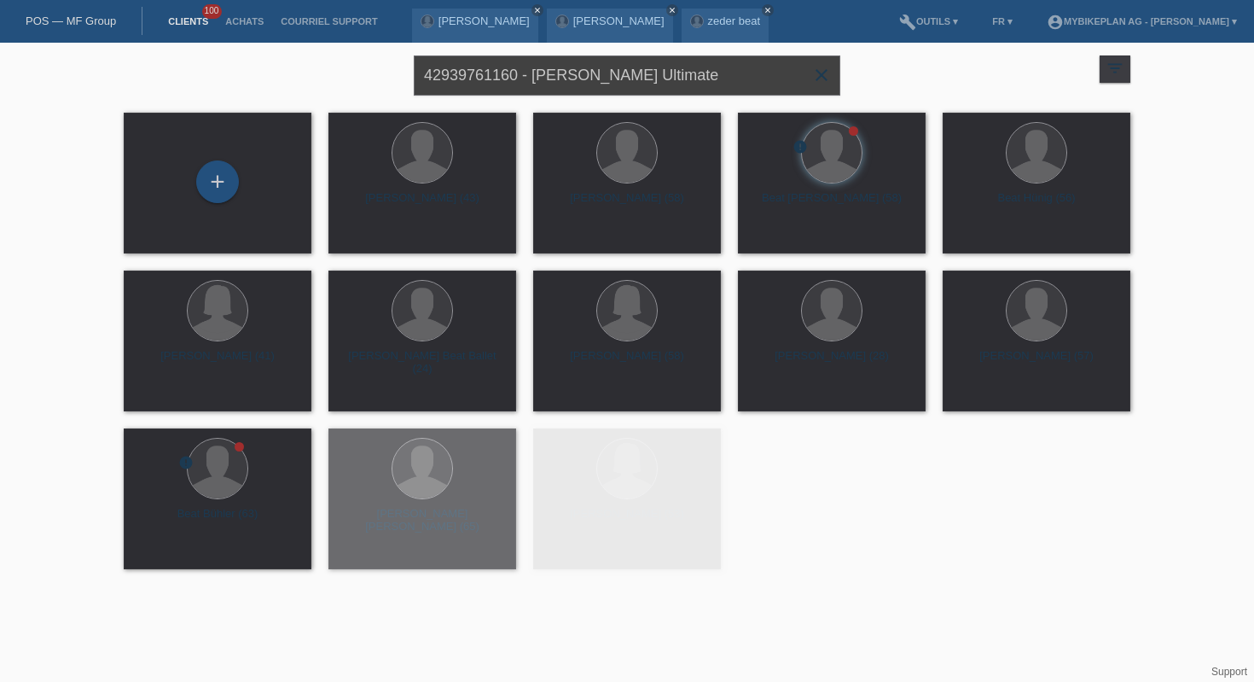
paste input "Robert Schmidt"
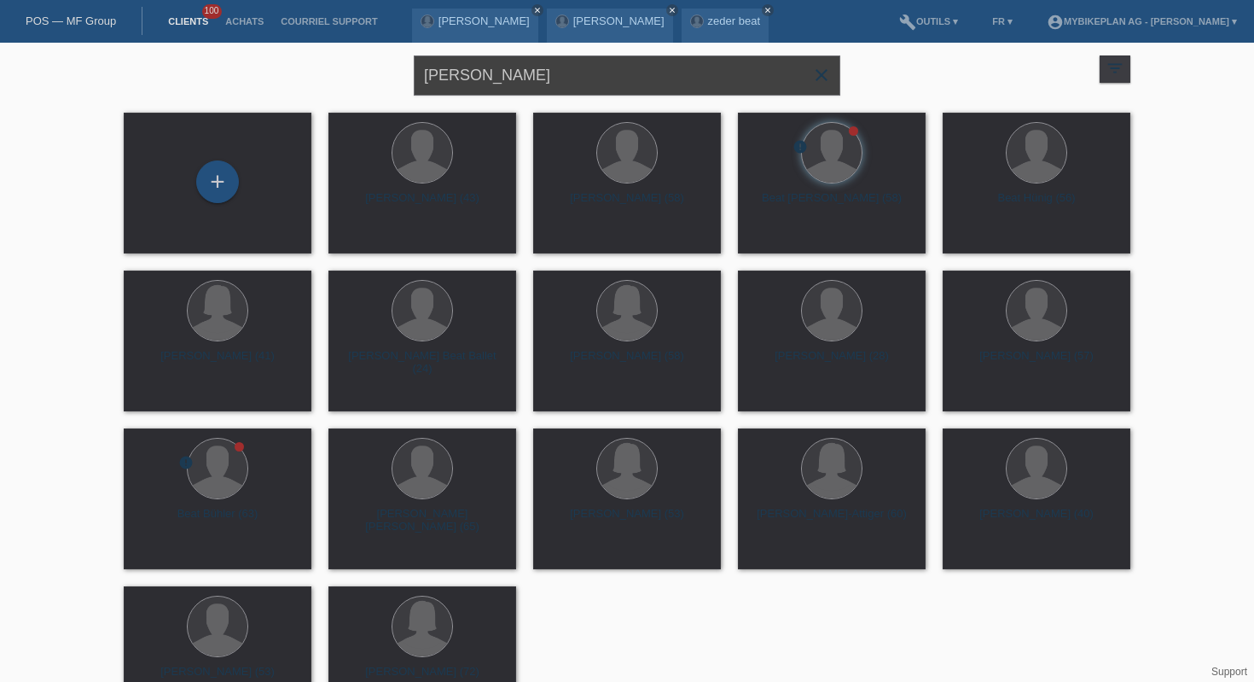
type input "Robert Schmidt"
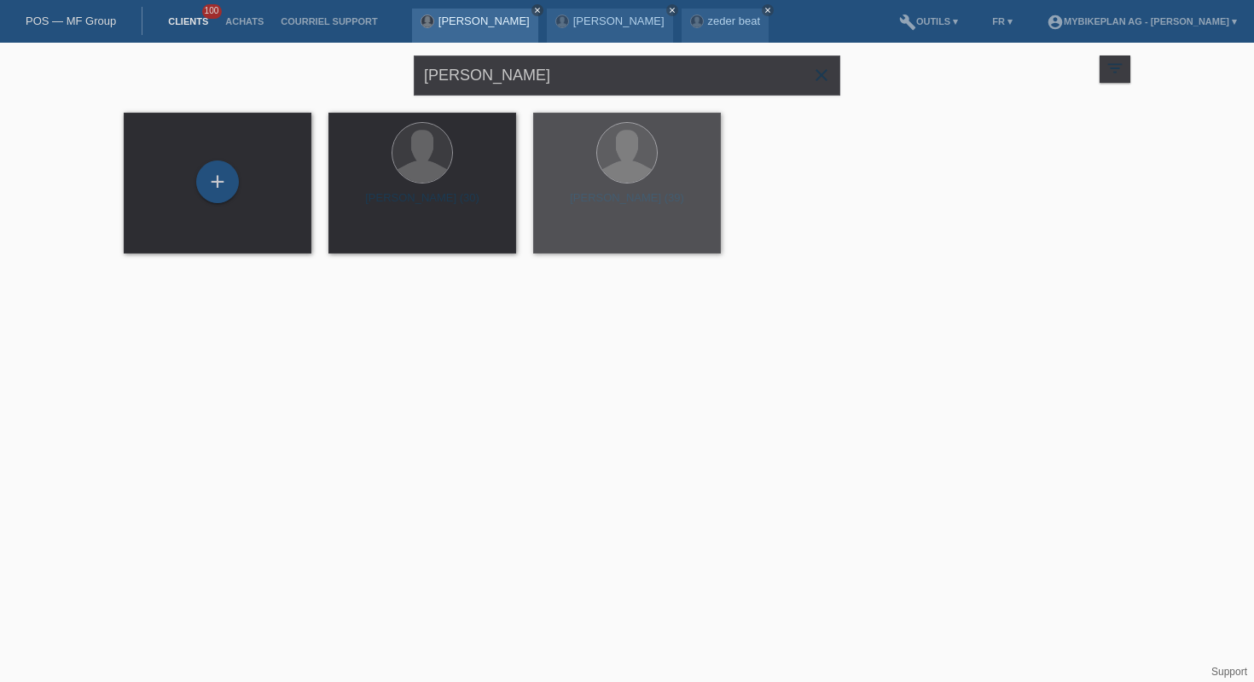
click at [533, 9] on icon "close" at bounding box center [537, 10] width 9 height 9
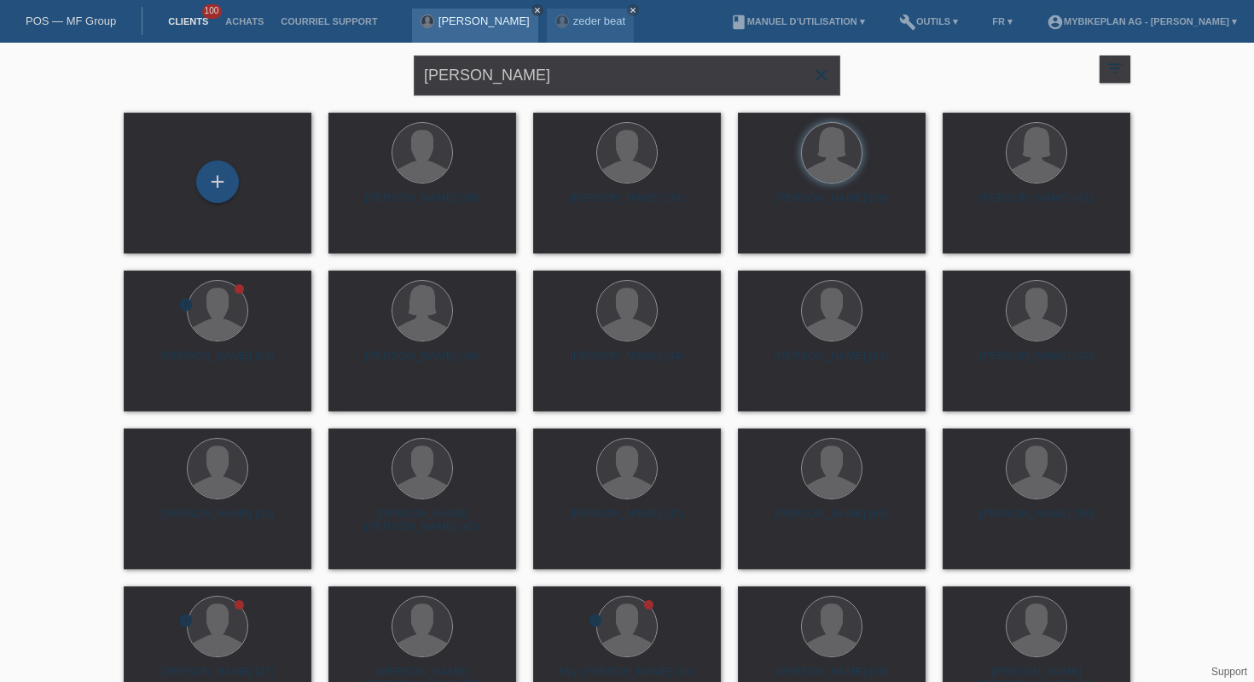
click at [542, 6] on icon "close" at bounding box center [537, 10] width 9 height 9
click at [498, 8] on icon "close" at bounding box center [498, 10] width 9 height 9
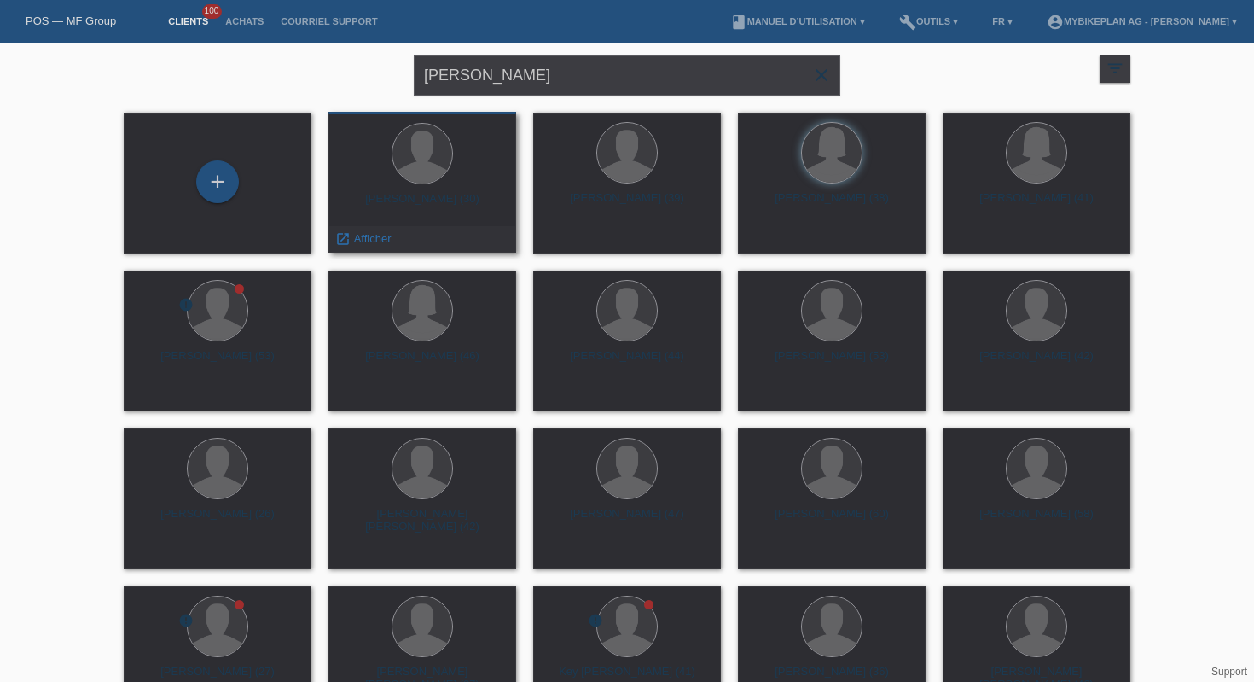
click at [456, 204] on div "Robert Schmidt (30)" at bounding box center [422, 205] width 160 height 27
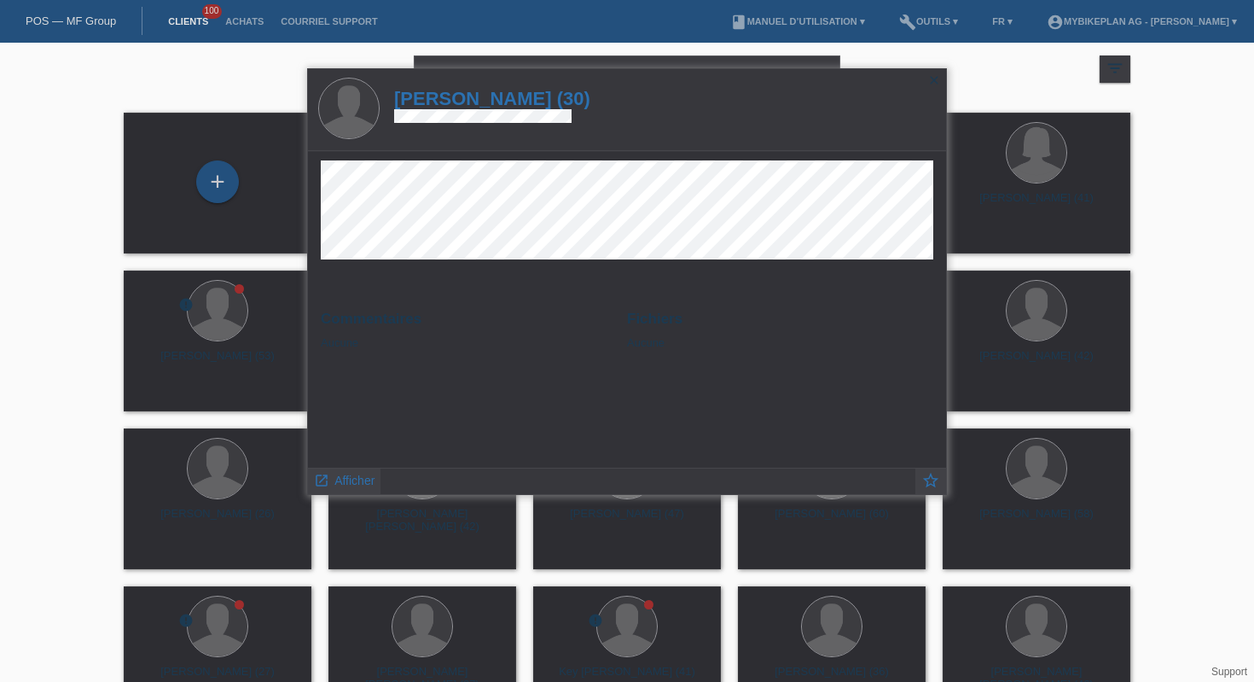
click at [932, 78] on icon "close" at bounding box center [934, 80] width 14 height 14
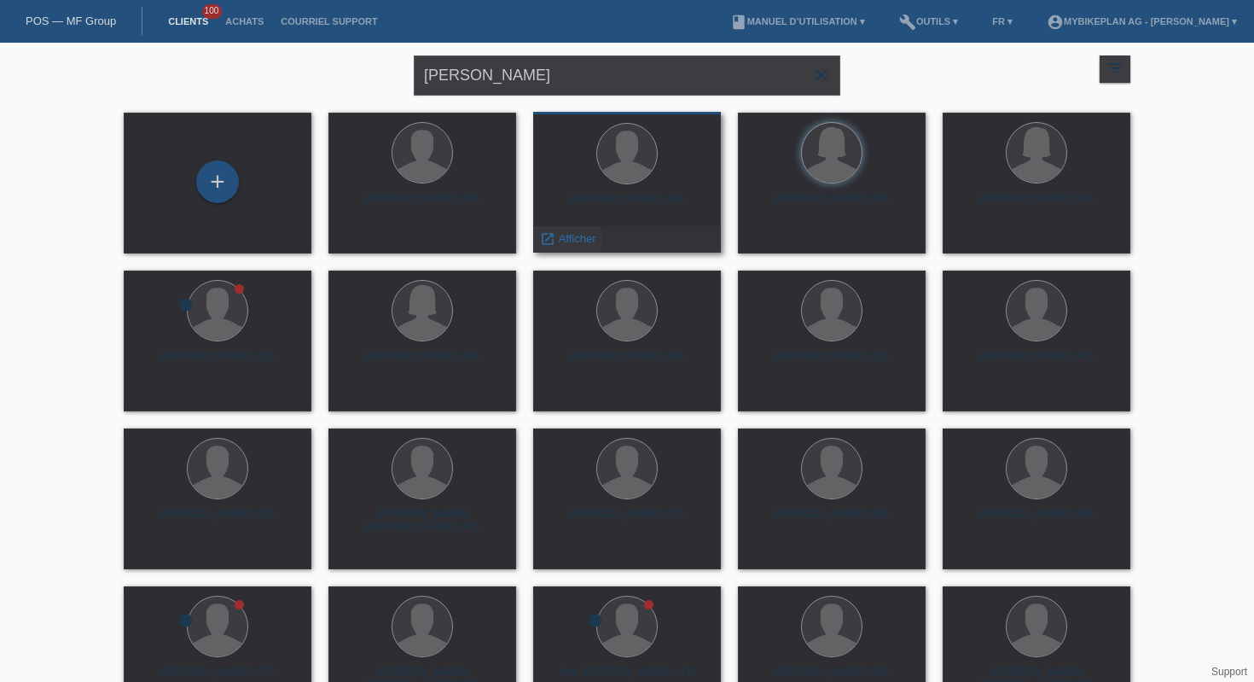
click at [592, 233] on span "Afficher" at bounding box center [578, 238] width 38 height 13
click at [533, 10] on icon "close" at bounding box center [537, 10] width 9 height 9
click at [23, 8] on div "POS — MF Group" at bounding box center [71, 21] width 142 height 28
click at [61, 16] on link "POS — MF Group" at bounding box center [71, 21] width 90 height 13
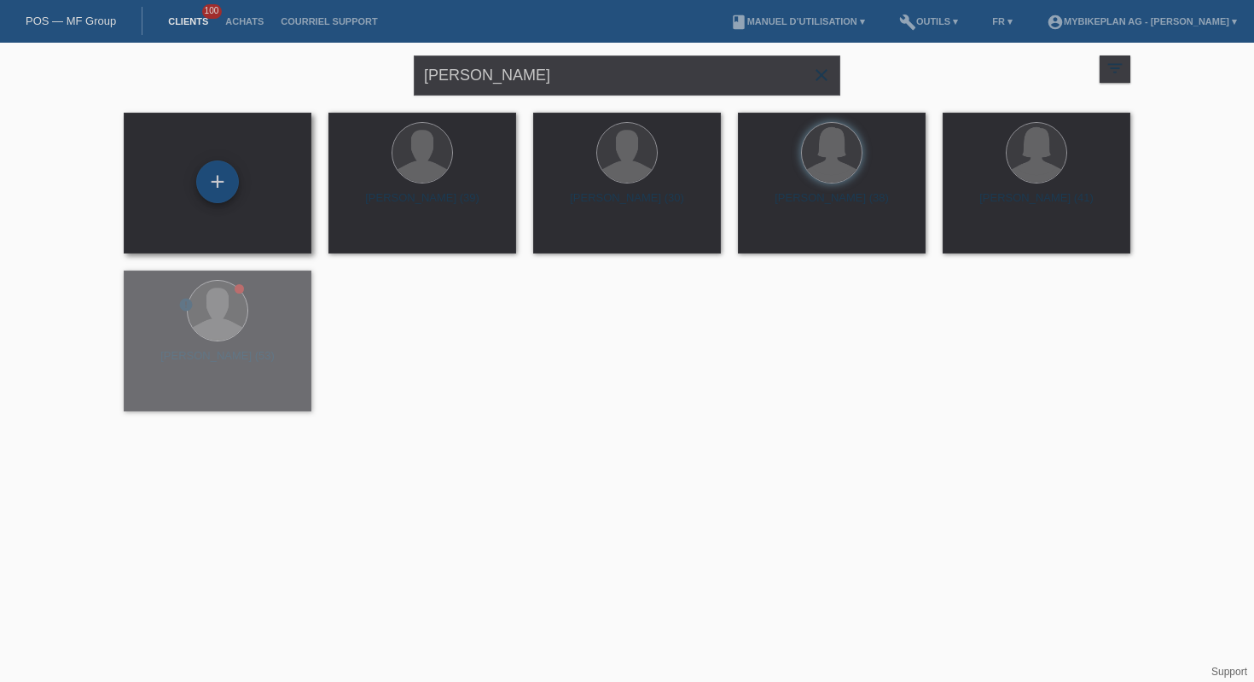
click at [210, 192] on div "+" at bounding box center [217, 181] width 43 height 43
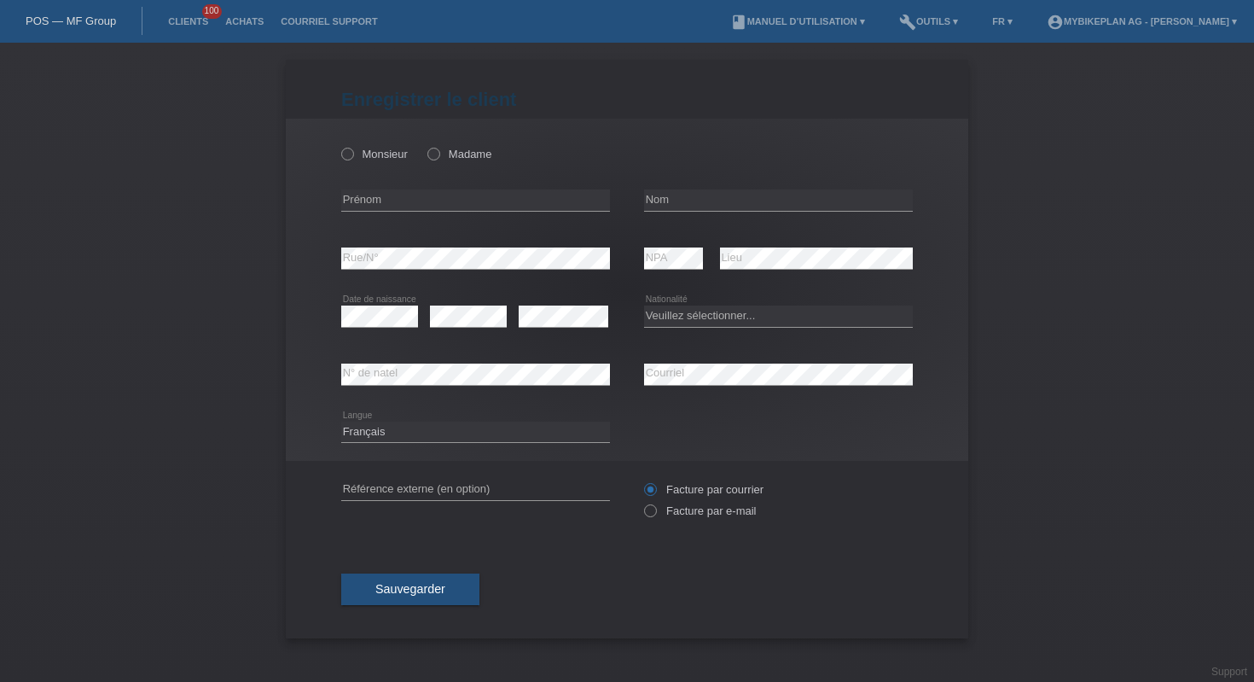
click at [100, 16] on link "POS — MF Group" at bounding box center [71, 21] width 90 height 13
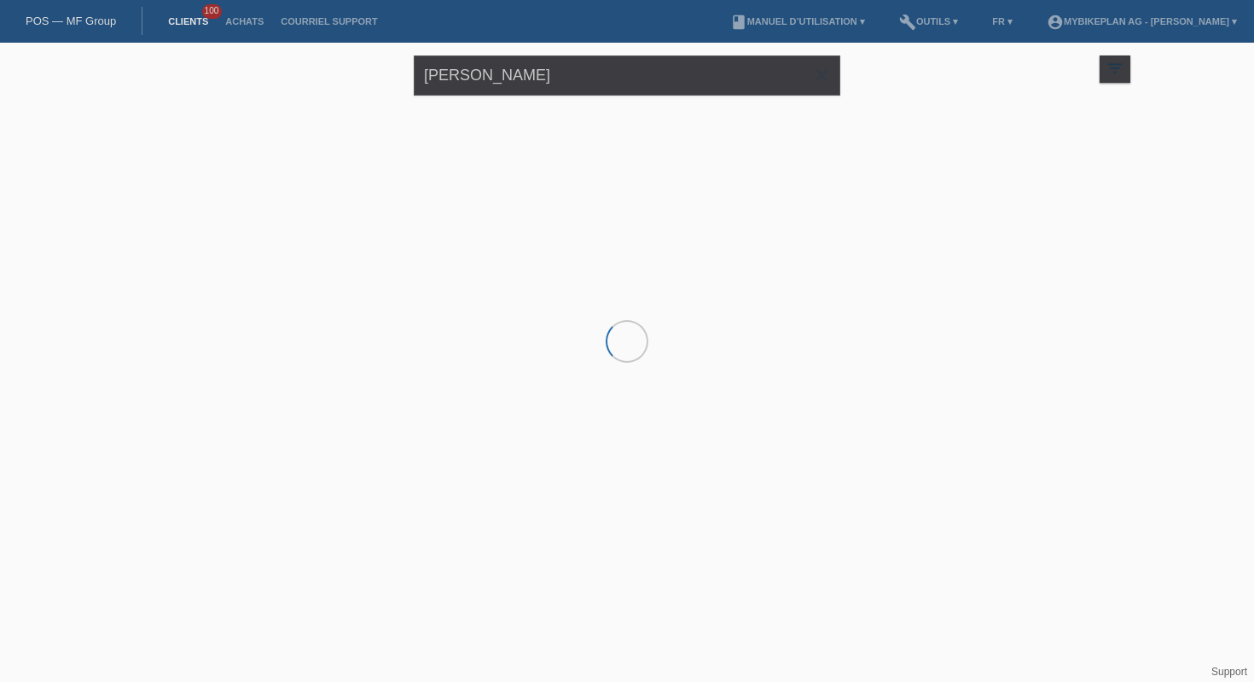
click at [92, 15] on link "POS — MF Group" at bounding box center [71, 21] width 90 height 13
